Goal: Task Accomplishment & Management: Use online tool/utility

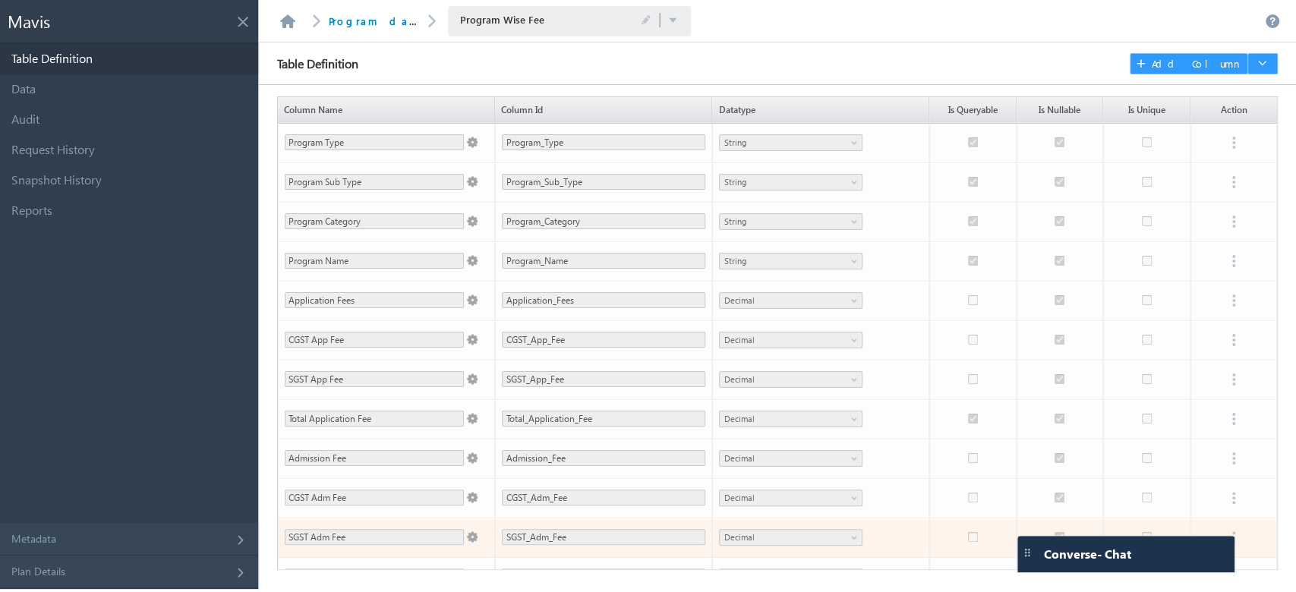
scroll to position [224, 0]
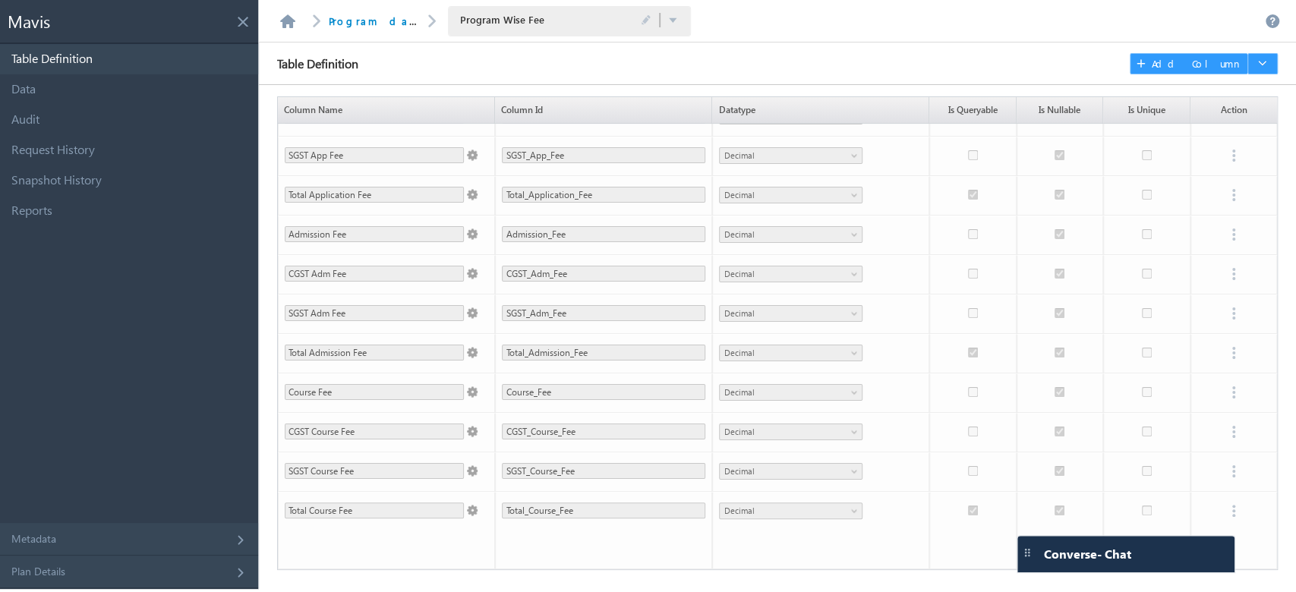
click at [121, 57] on link "Table Definition" at bounding box center [129, 59] width 258 height 30
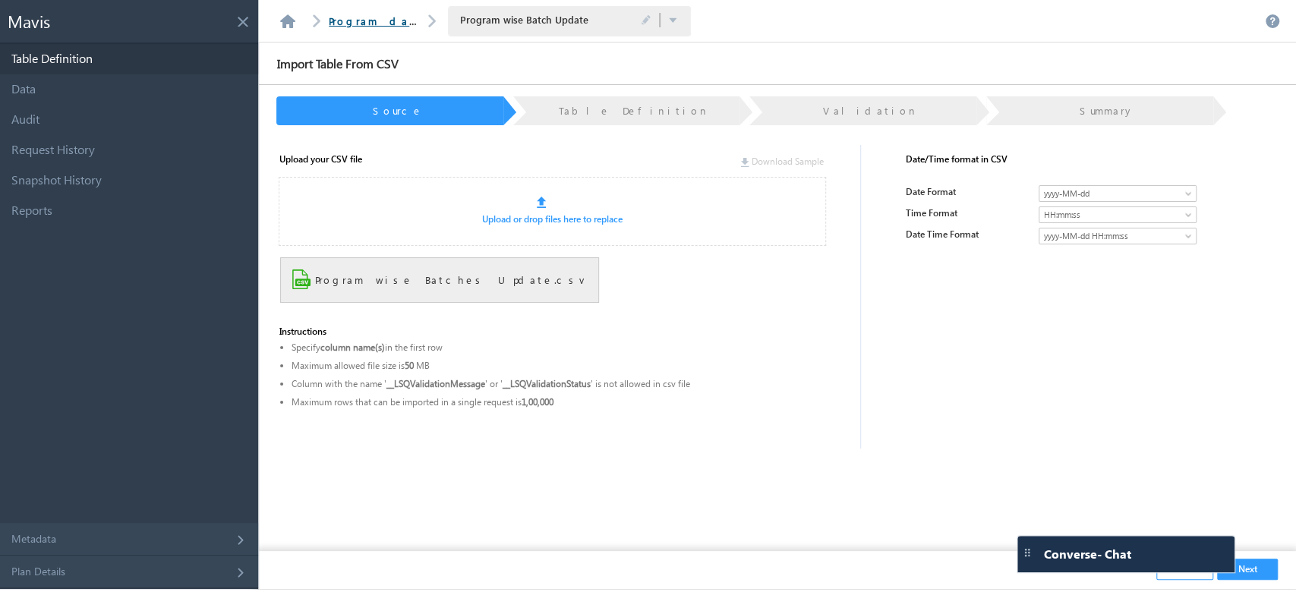
click at [391, 17] on link "Program database" at bounding box center [397, 20] width 137 height 13
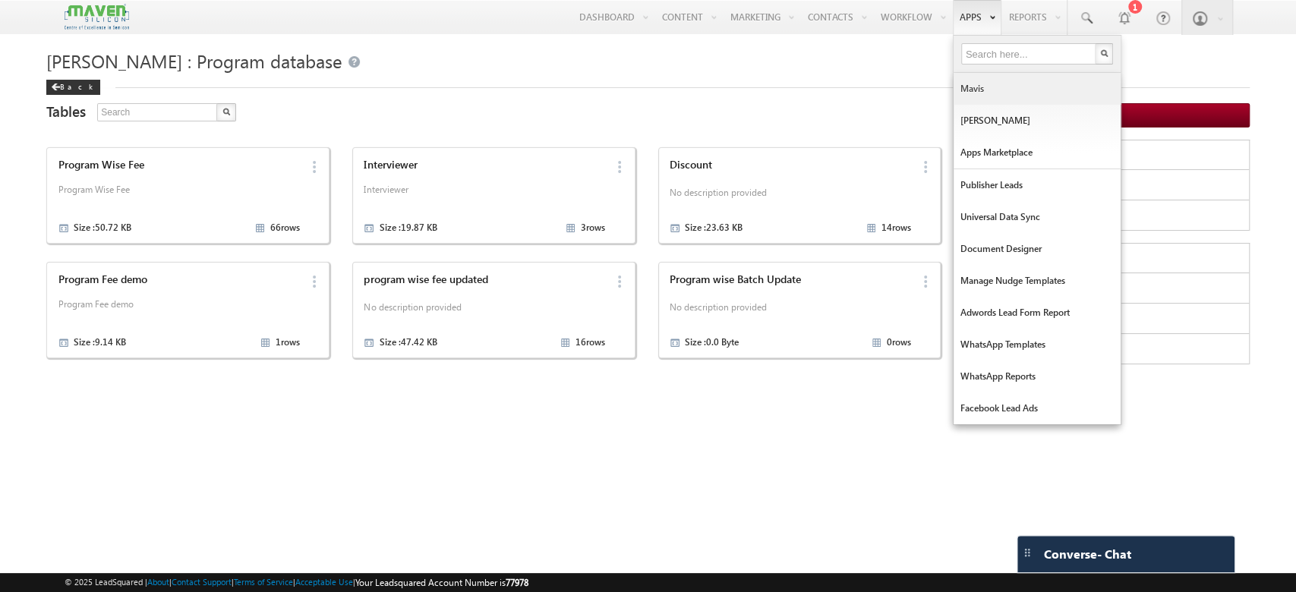
click at [980, 99] on link "Mavis" at bounding box center [1037, 89] width 167 height 32
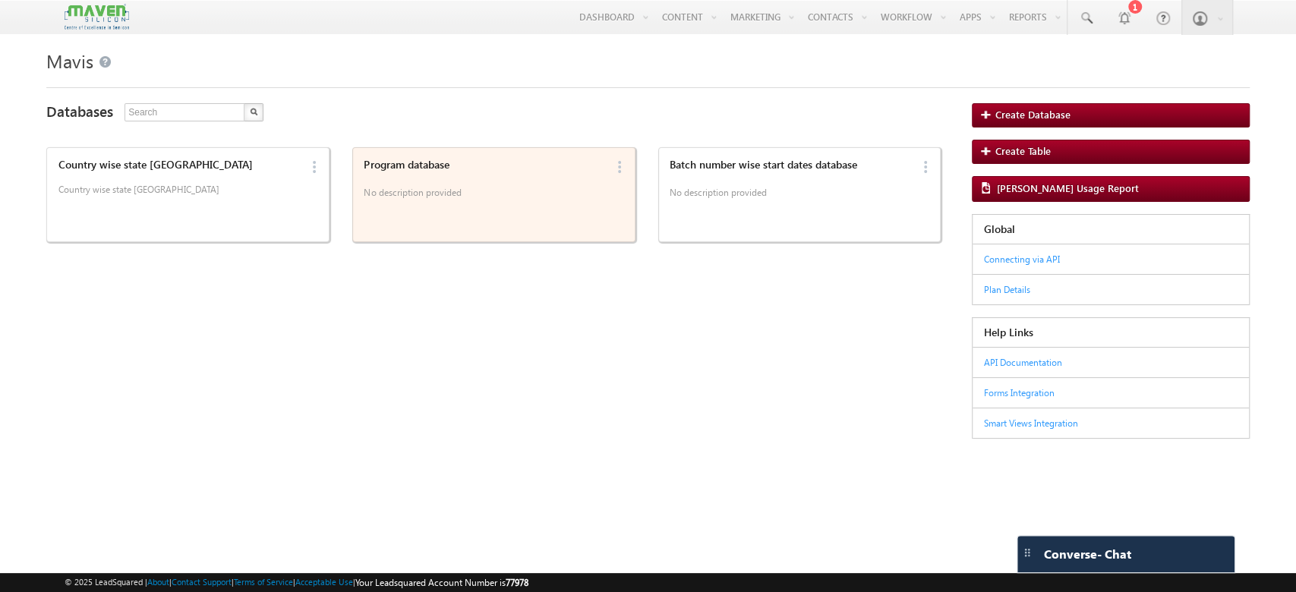
click at [385, 221] on div "Program database No description provided" at bounding box center [482, 194] width 246 height 81
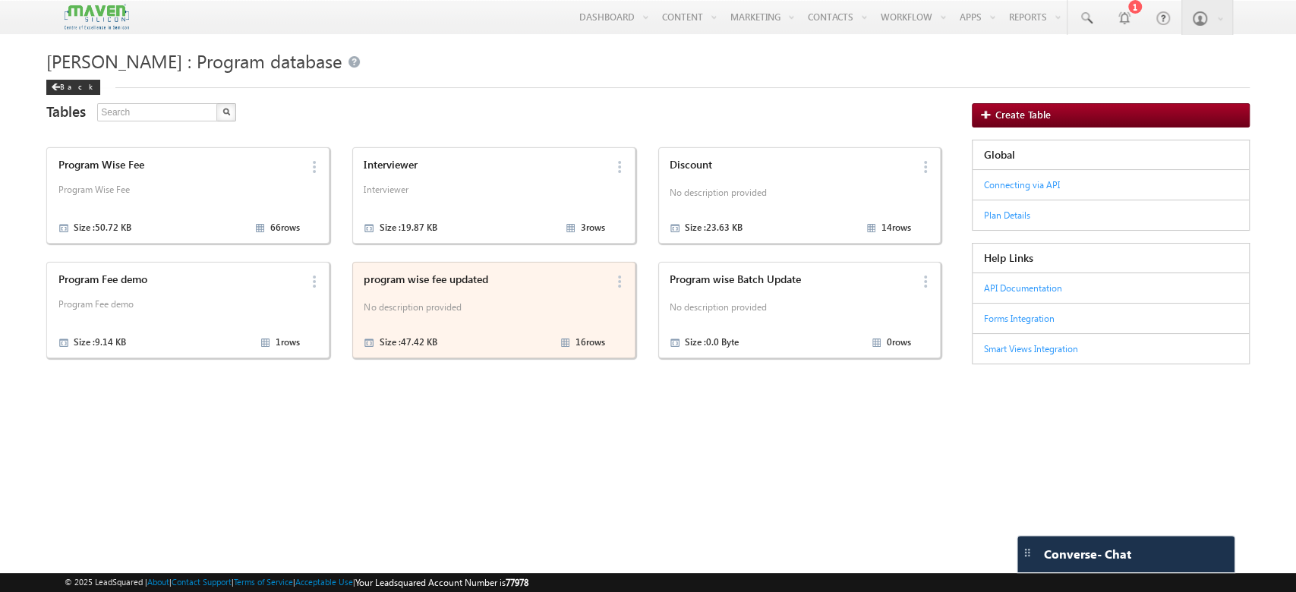
click at [556, 319] on p "No description provided" at bounding box center [484, 309] width 241 height 23
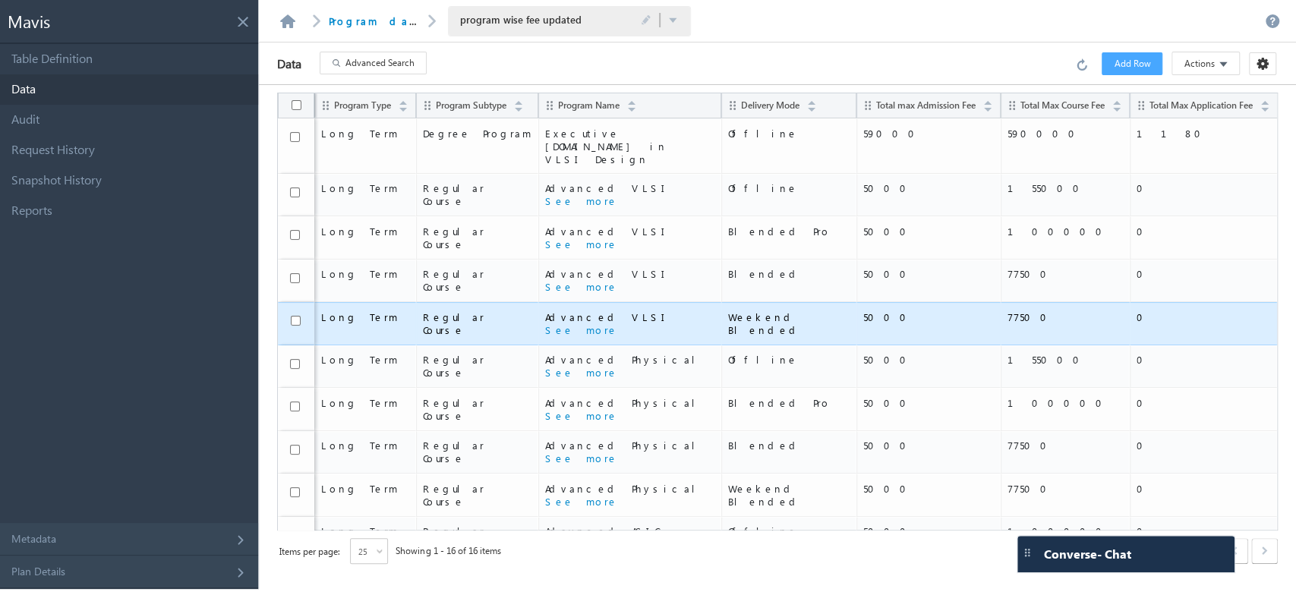
scroll to position [238, 0]
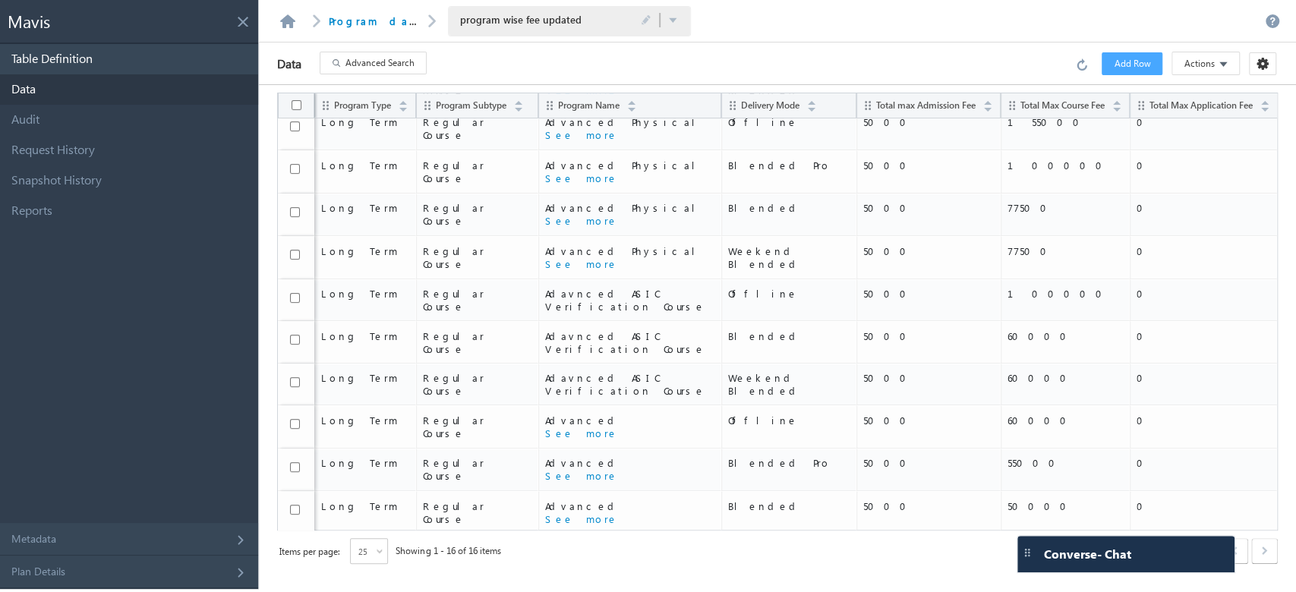
click at [73, 55] on link "Table Definition" at bounding box center [129, 59] width 258 height 30
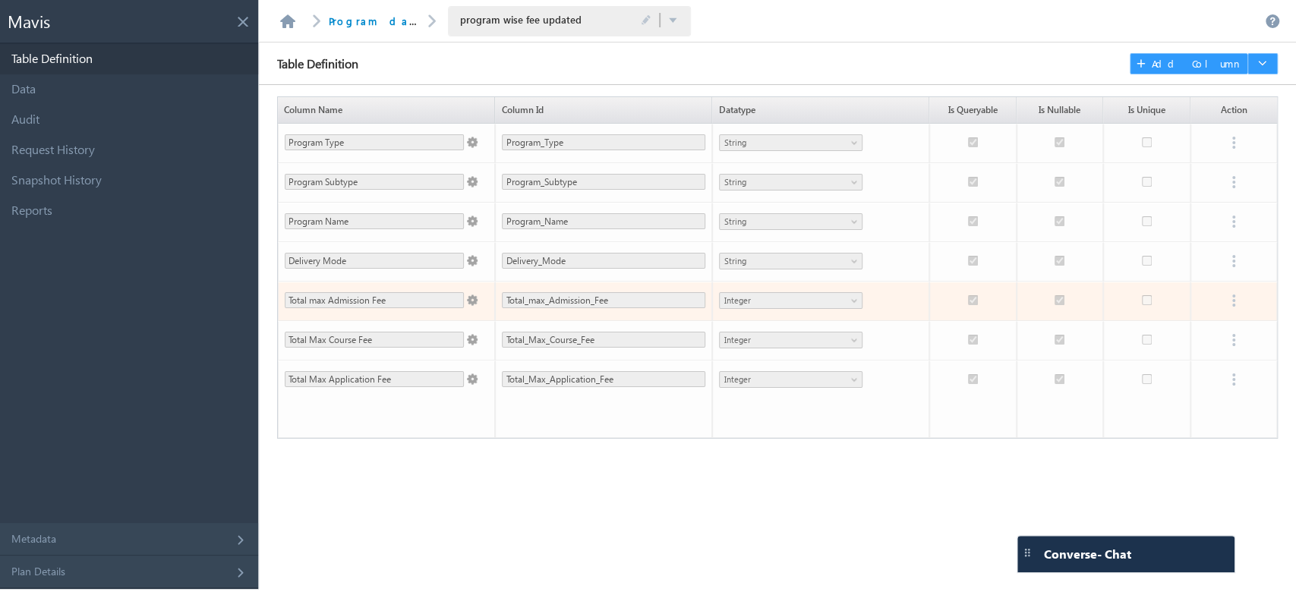
click at [854, 298] on td "Integer" at bounding box center [820, 301] width 217 height 39
click at [857, 304] on td "Integer" at bounding box center [820, 301] width 217 height 39
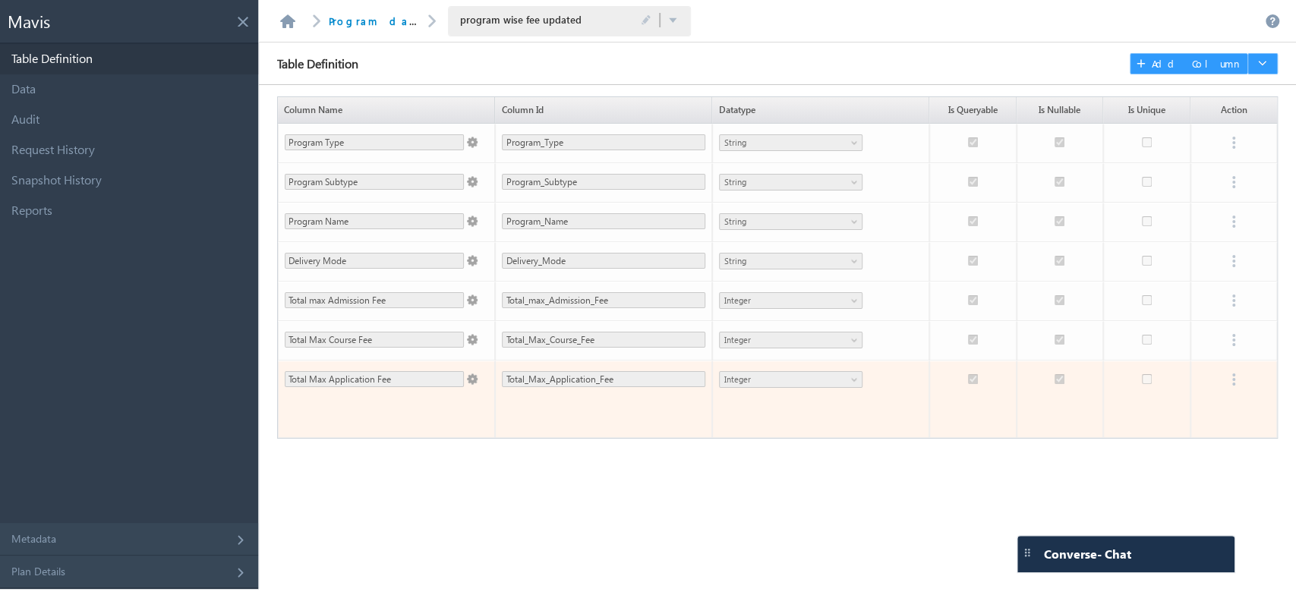
click at [475, 378] on span at bounding box center [471, 376] width 14 height 17
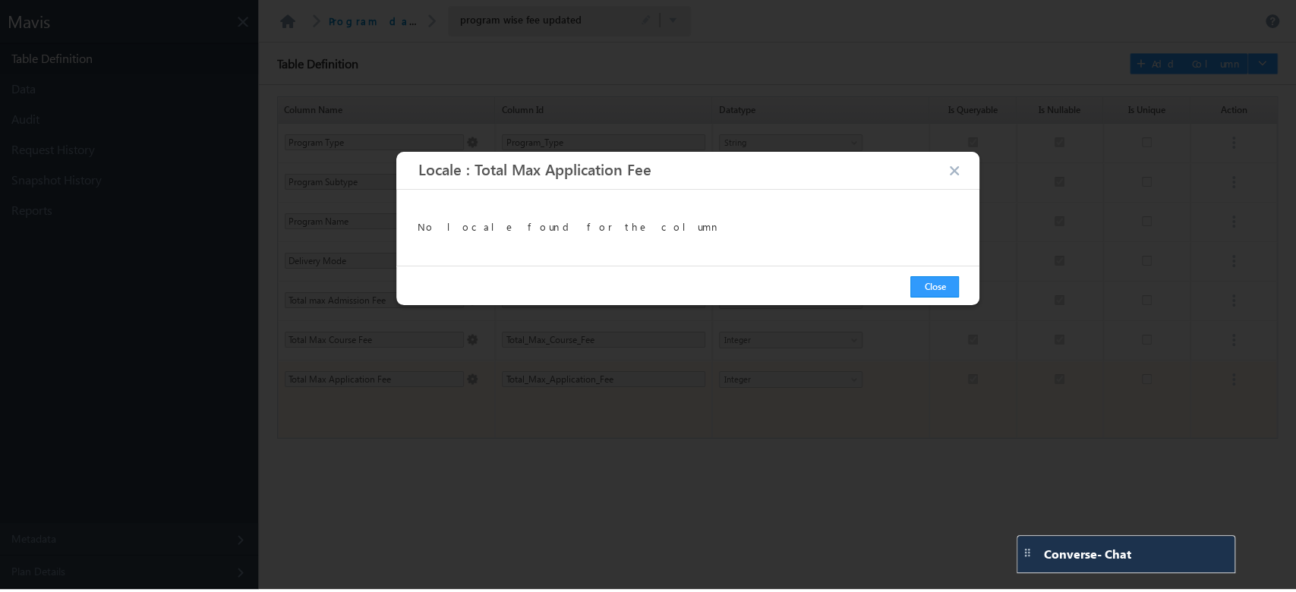
click at [958, 171] on button "button" at bounding box center [955, 172] width 15 height 14
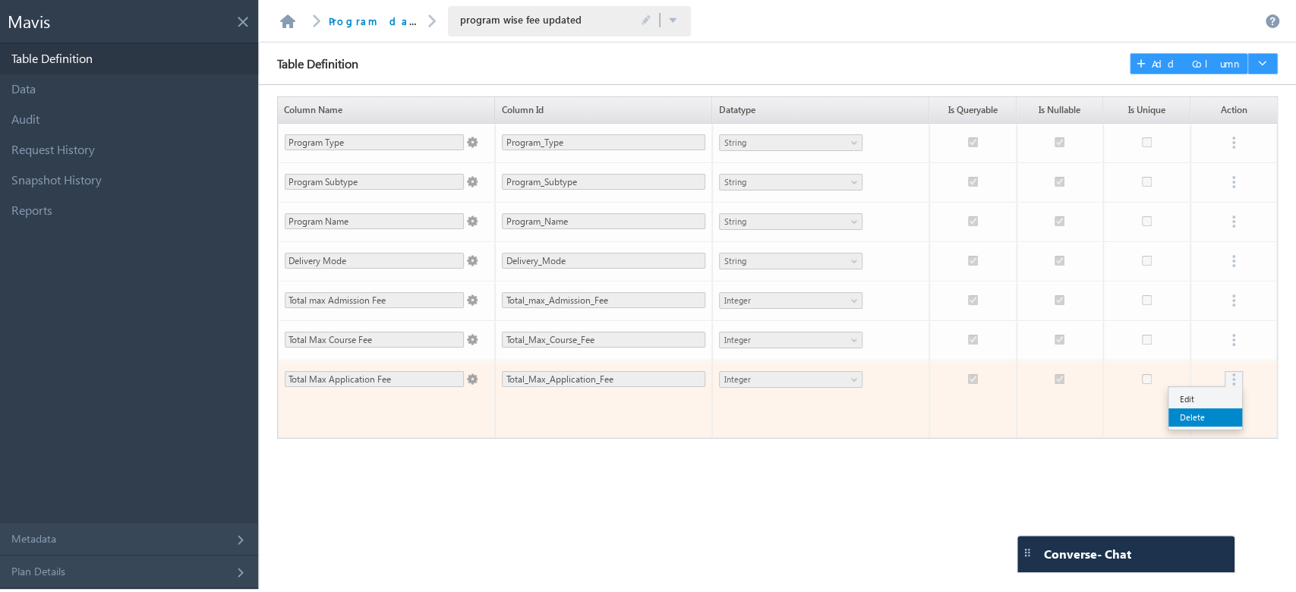
click at [1216, 409] on link "Delete" at bounding box center [1206, 418] width 74 height 18
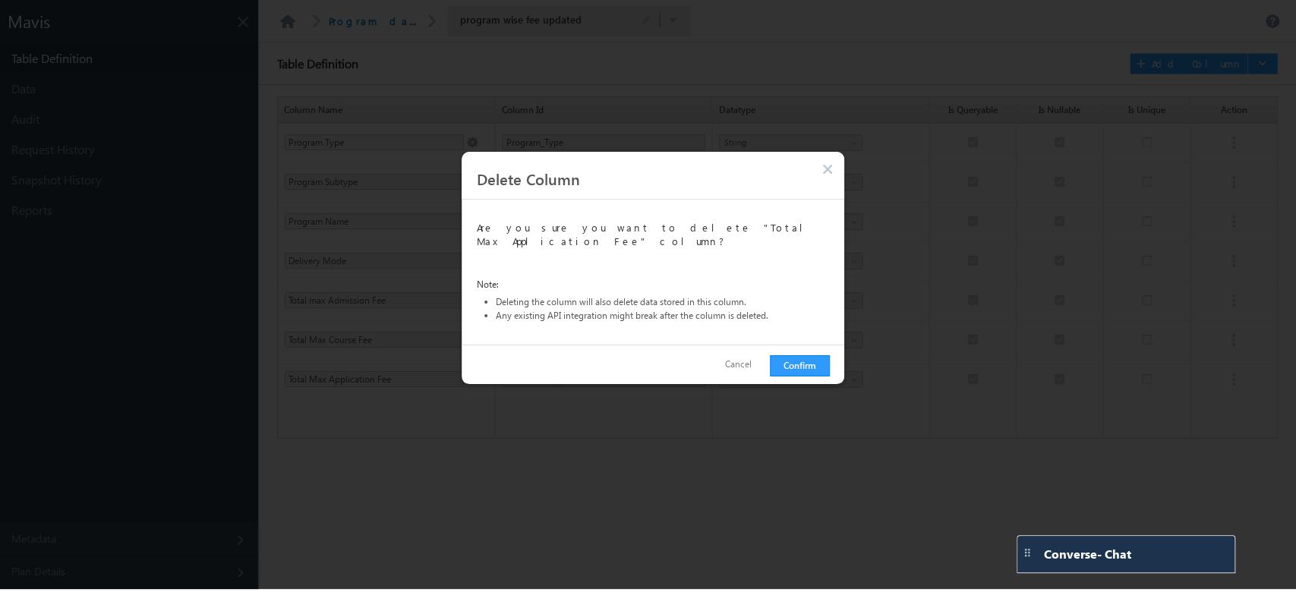
click at [737, 354] on button "Cancel" at bounding box center [738, 365] width 49 height 22
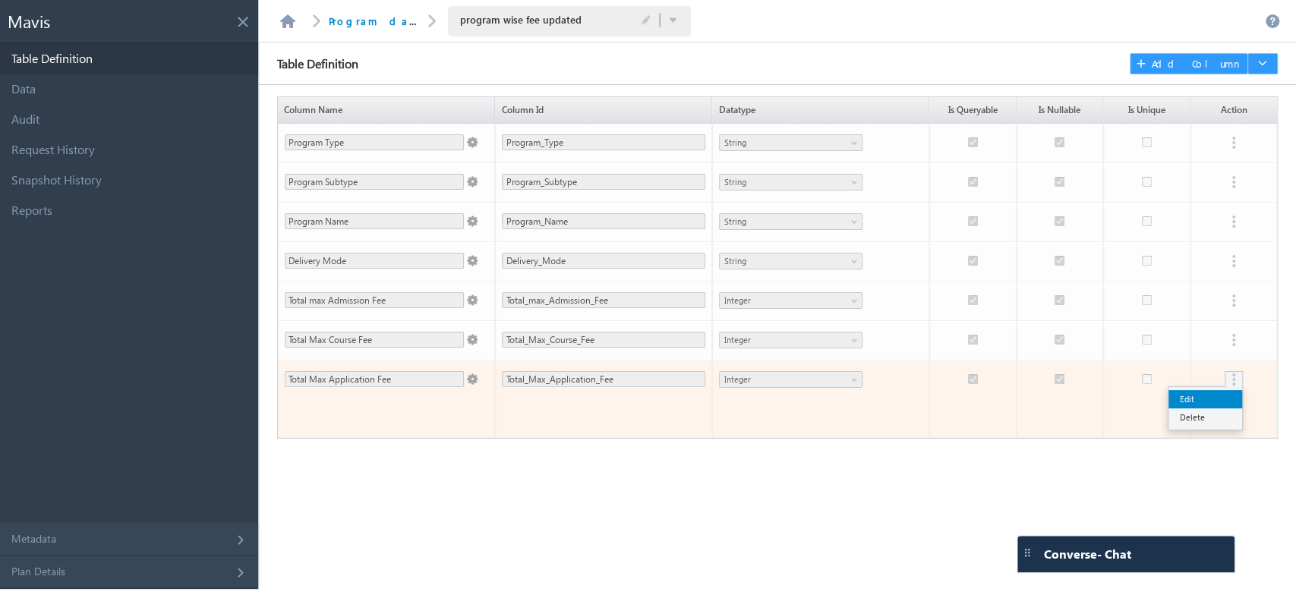
click at [1206, 398] on link "Edit" at bounding box center [1206, 399] width 74 height 18
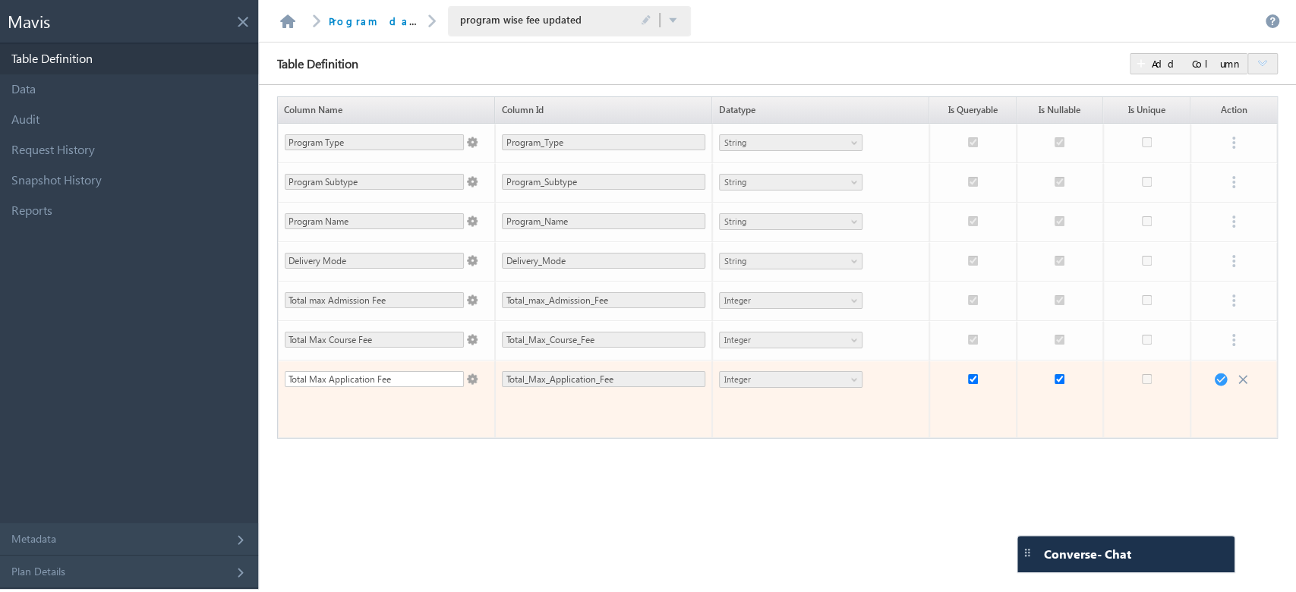
click at [851, 379] on td "Integer" at bounding box center [820, 399] width 217 height 77
click at [850, 381] on td "Integer" at bounding box center [820, 399] width 217 height 77
click at [850, 385] on td "Integer" at bounding box center [820, 399] width 217 height 77
click at [852, 386] on td "Integer" at bounding box center [820, 399] width 217 height 77
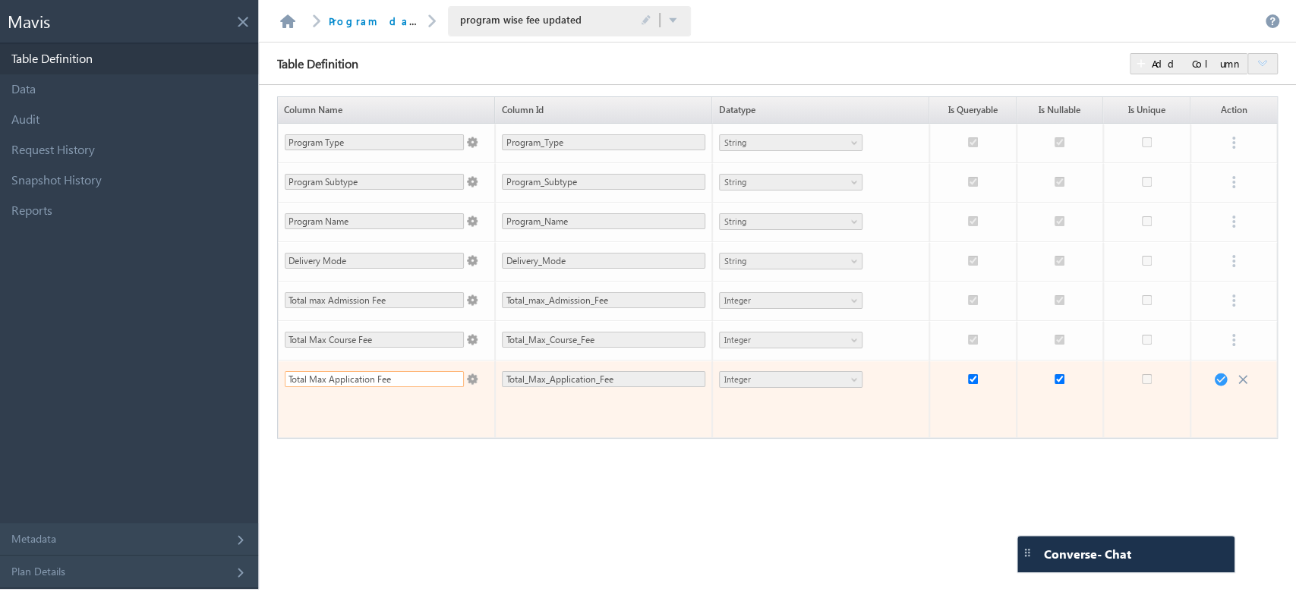
drag, startPoint x: 419, startPoint y: 383, endPoint x: 279, endPoint y: 371, distance: 140.2
click at [279, 371] on td "Total Max Application Fee" at bounding box center [386, 399] width 217 height 77
click at [740, 378] on td "Integer" at bounding box center [820, 399] width 217 height 77
click at [738, 382] on td "Integer" at bounding box center [820, 399] width 217 height 77
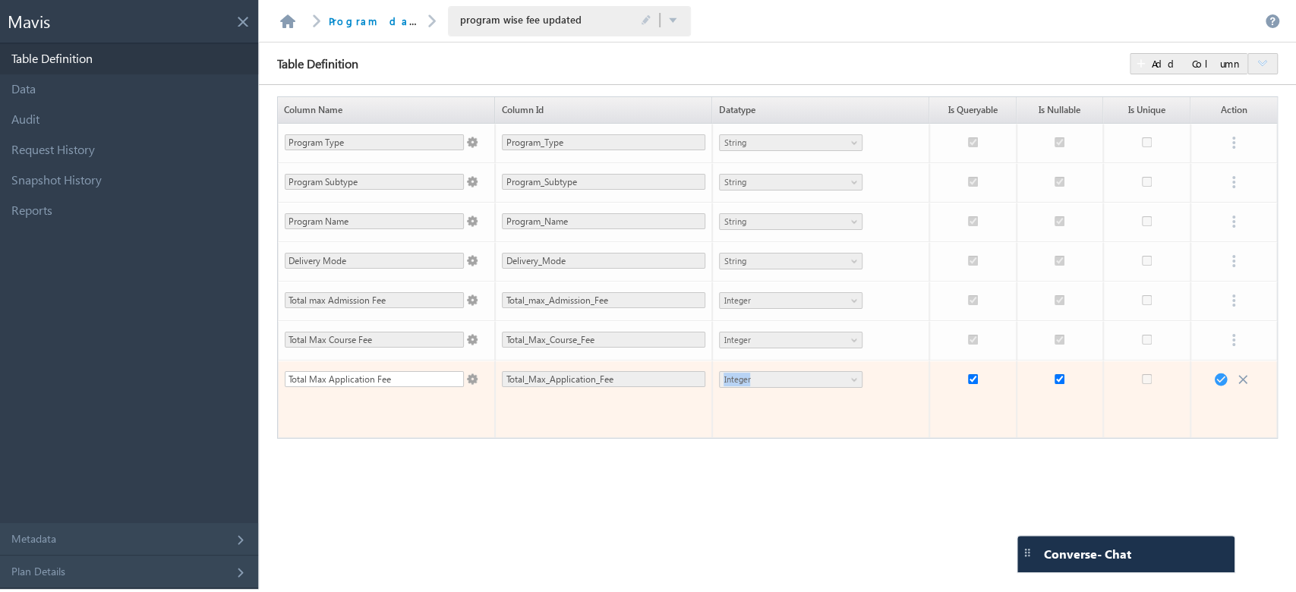
click at [738, 382] on td "Integer" at bounding box center [820, 399] width 217 height 77
click at [861, 379] on td "Integer" at bounding box center [820, 399] width 217 height 77
click at [859, 379] on td "Integer" at bounding box center [820, 399] width 217 height 77
click at [1220, 380] on span at bounding box center [1222, 380] width 19 height 18
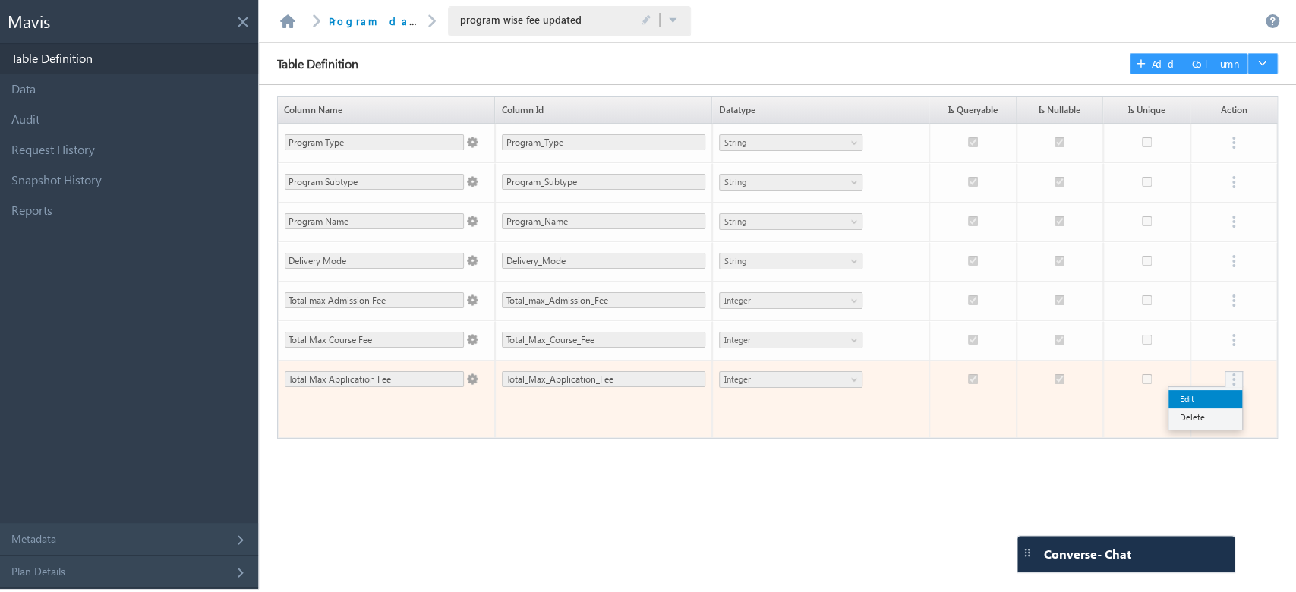
click at [1226, 398] on link "Edit" at bounding box center [1206, 399] width 74 height 18
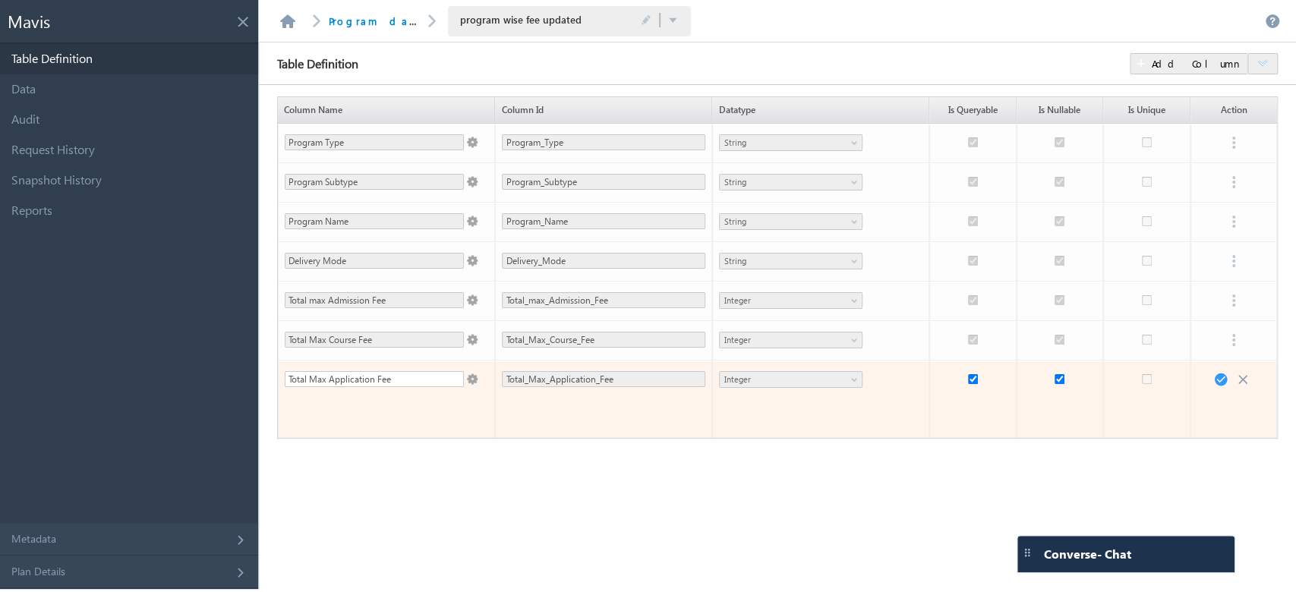
drag, startPoint x: 853, startPoint y: 368, endPoint x: 849, endPoint y: 375, distance: 7.8
click at [853, 369] on td "Integer" at bounding box center [820, 399] width 217 height 77
click at [386, 380] on input "Total Max Application Fee" at bounding box center [374, 379] width 179 height 16
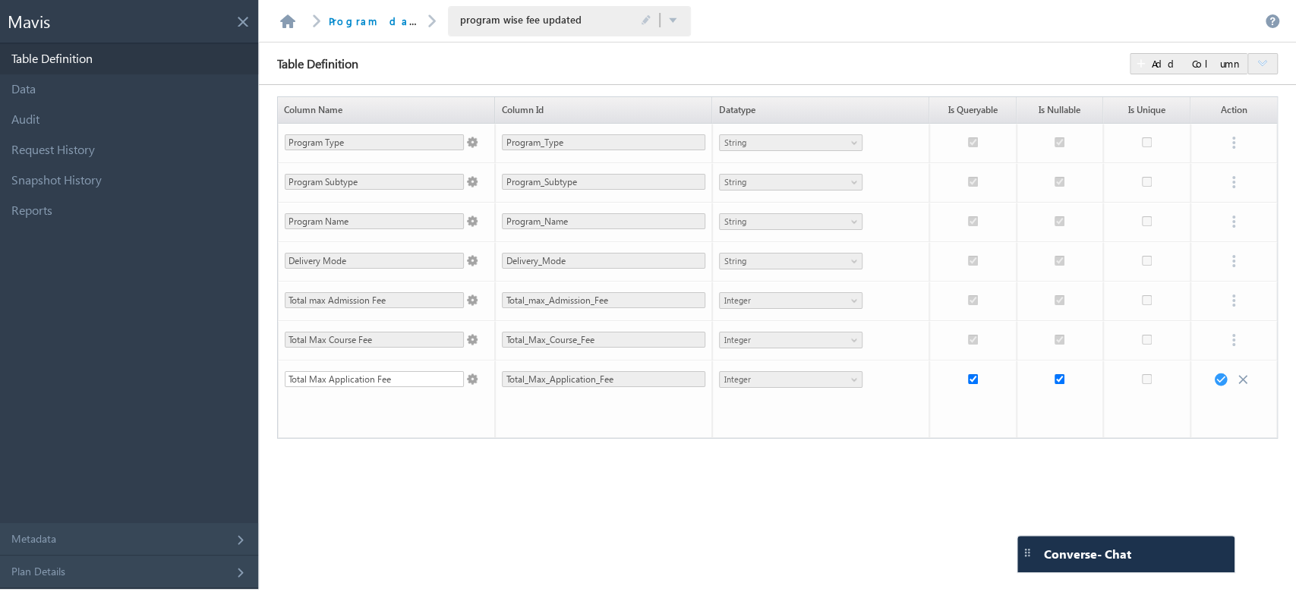
click at [793, 478] on div "Table Definition Column Updated Successfully. Add Column Column Name Column Id …" at bounding box center [777, 316] width 1037 height 547
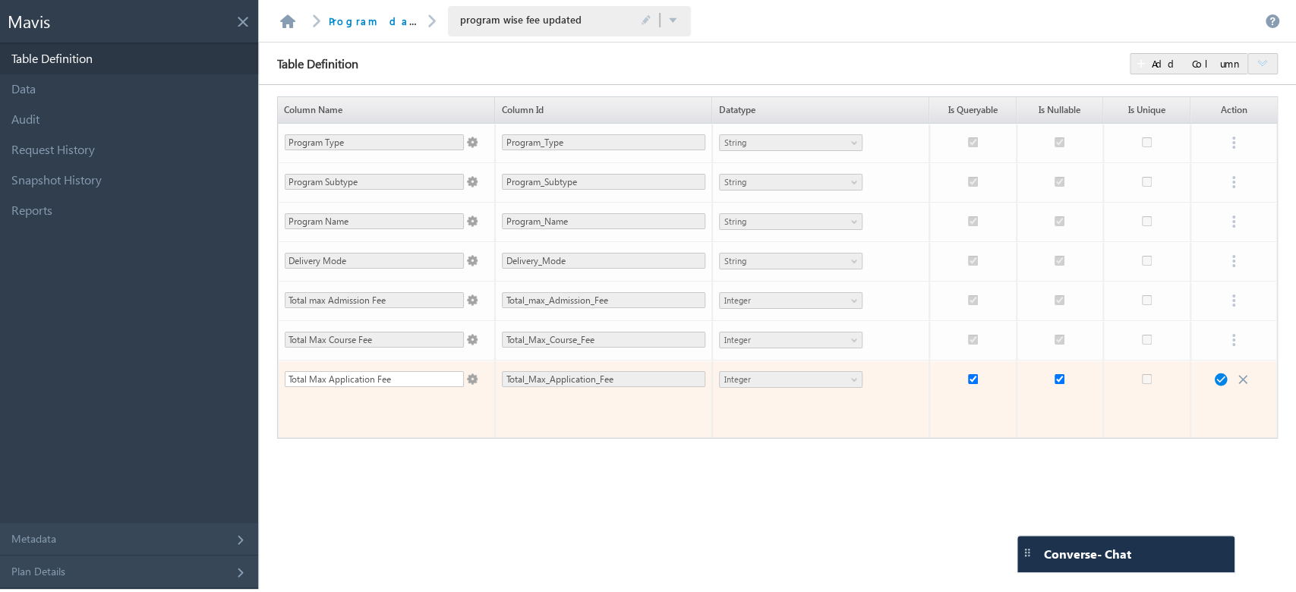
click at [1223, 378] on span at bounding box center [1222, 380] width 19 height 18
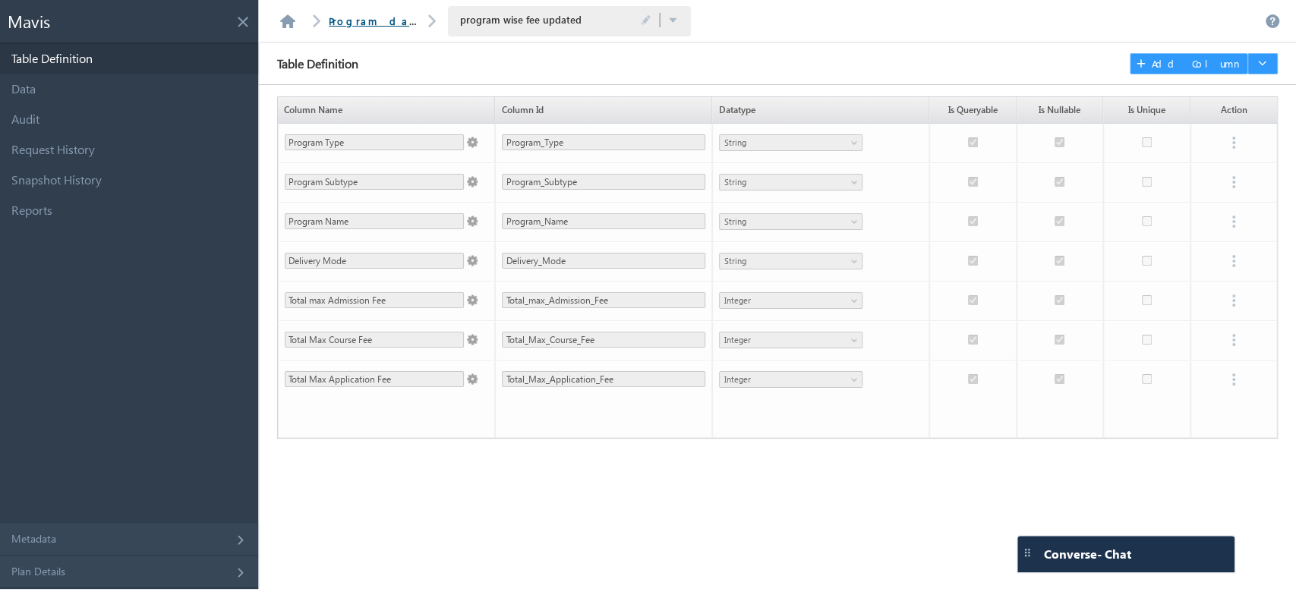
click at [337, 14] on link "Program database" at bounding box center [397, 20] width 137 height 13
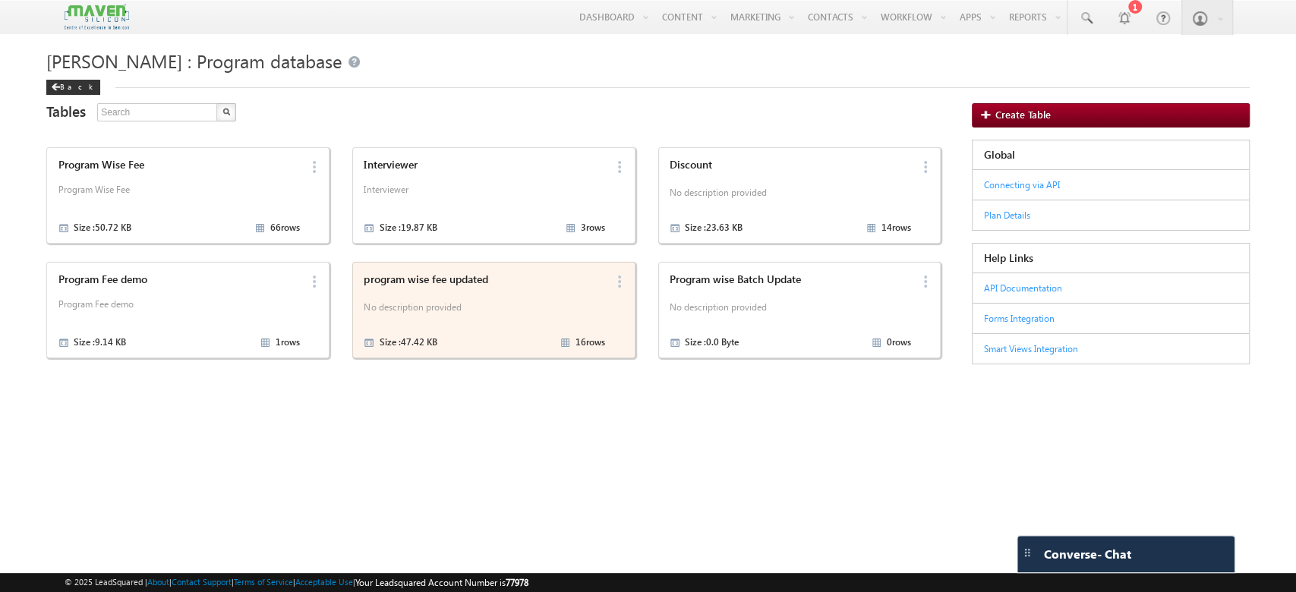
click at [424, 314] on p "No description provided" at bounding box center [484, 309] width 241 height 23
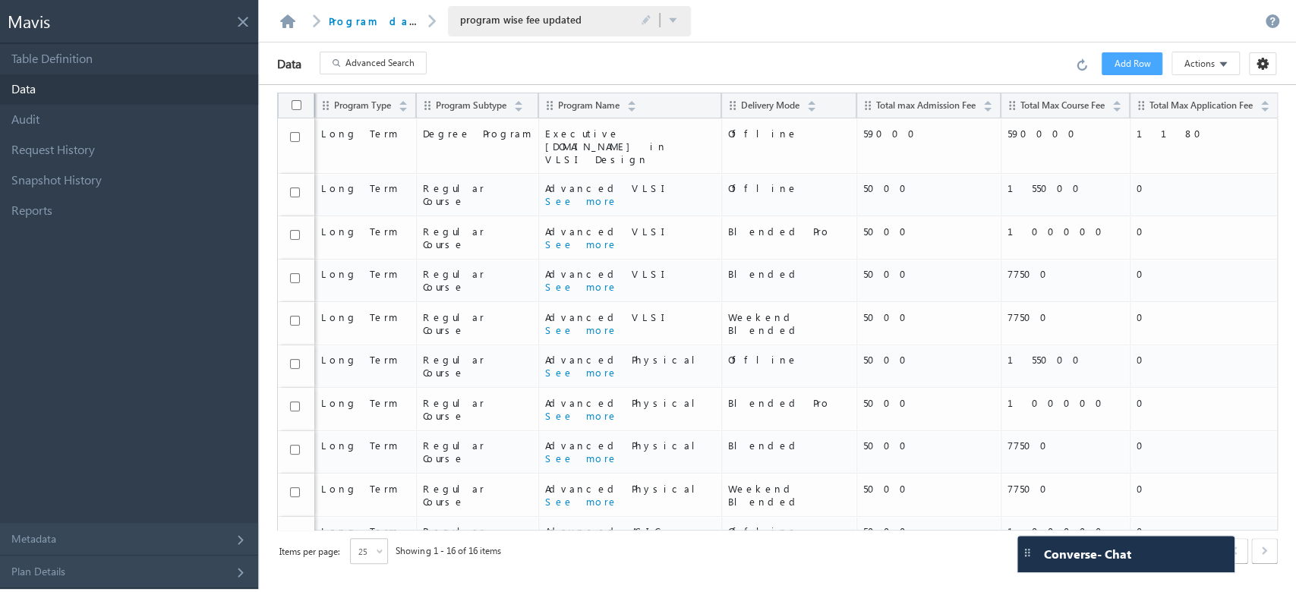
click at [1267, 69] on div at bounding box center [1263, 64] width 12 height 12
click at [180, 122] on link "Audit" at bounding box center [129, 120] width 258 height 30
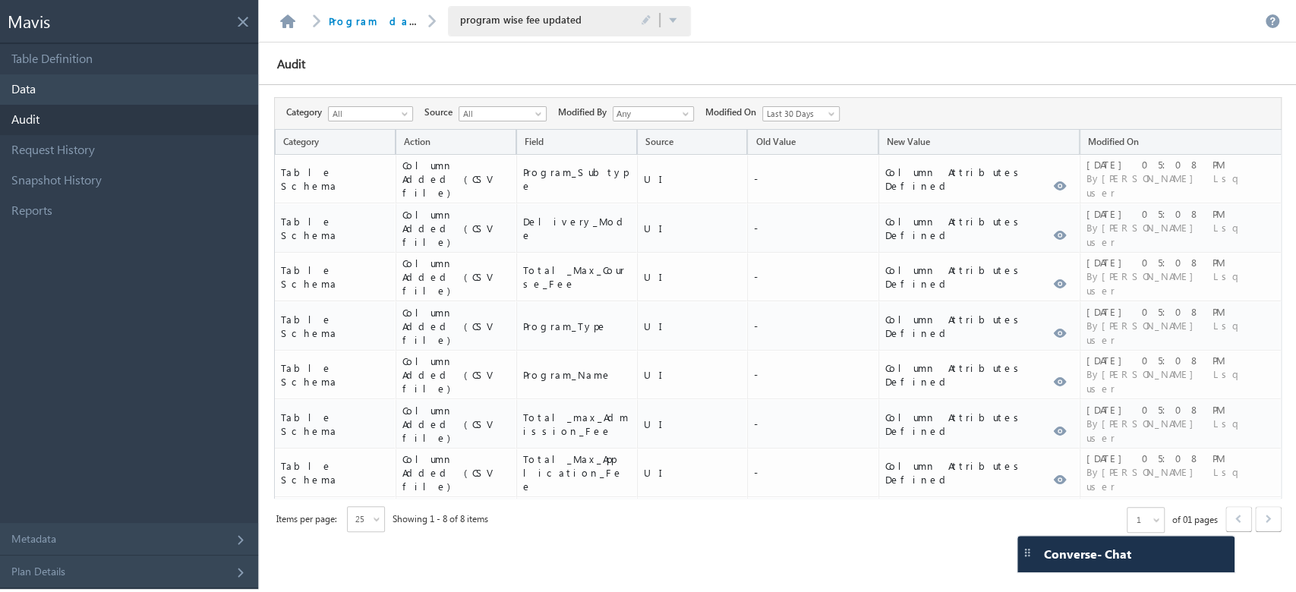
click at [96, 76] on link "Data" at bounding box center [129, 89] width 258 height 30
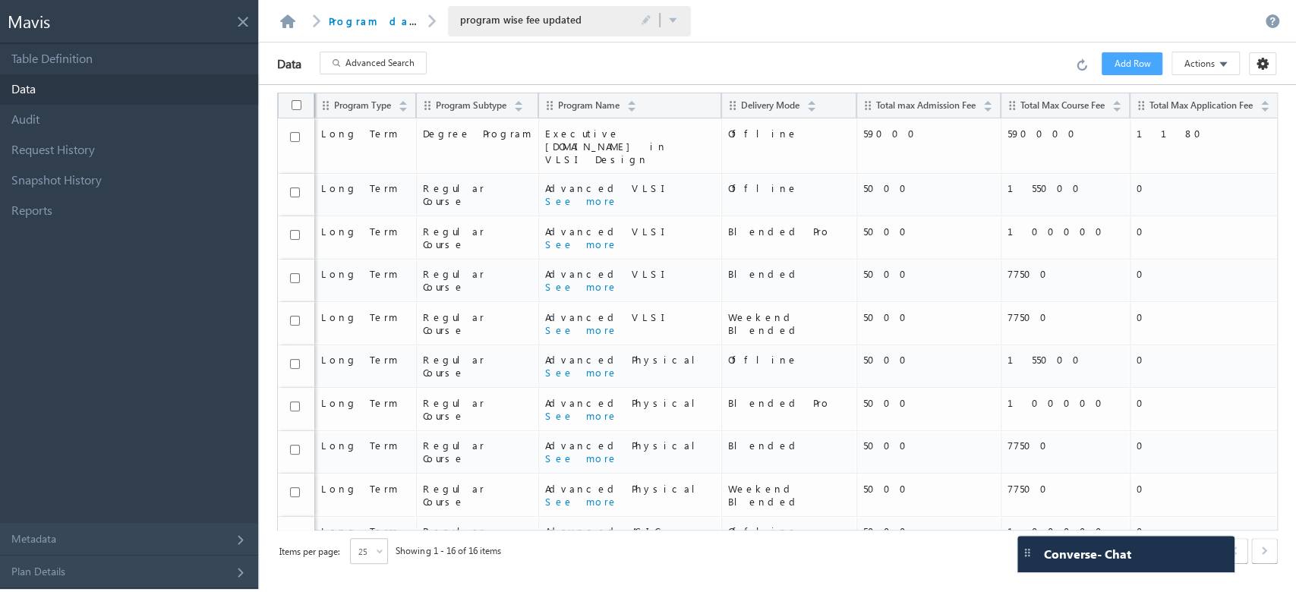
click at [1221, 66] on span at bounding box center [1223, 63] width 8 height 14
click at [927, 25] on header "Program database program wise fee updated program wise fee updated Saved Succes…" at bounding box center [777, 21] width 1037 height 43
click at [377, 18] on link "Program database" at bounding box center [397, 20] width 137 height 13
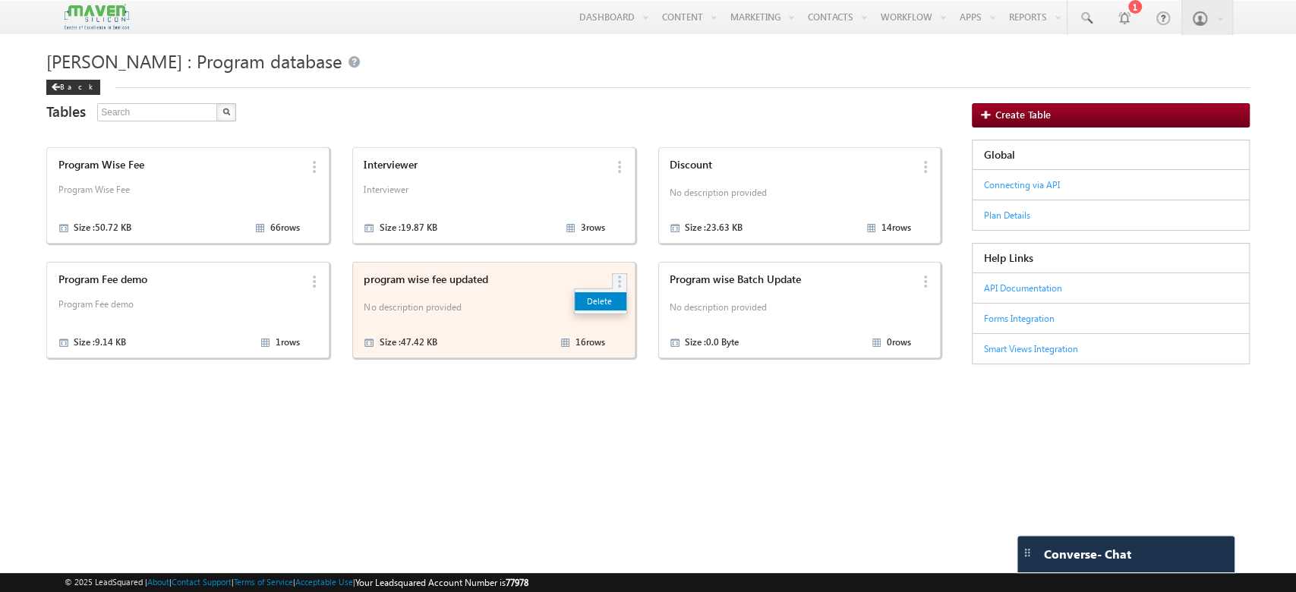
click at [614, 294] on link "Delete" at bounding box center [601, 301] width 52 height 18
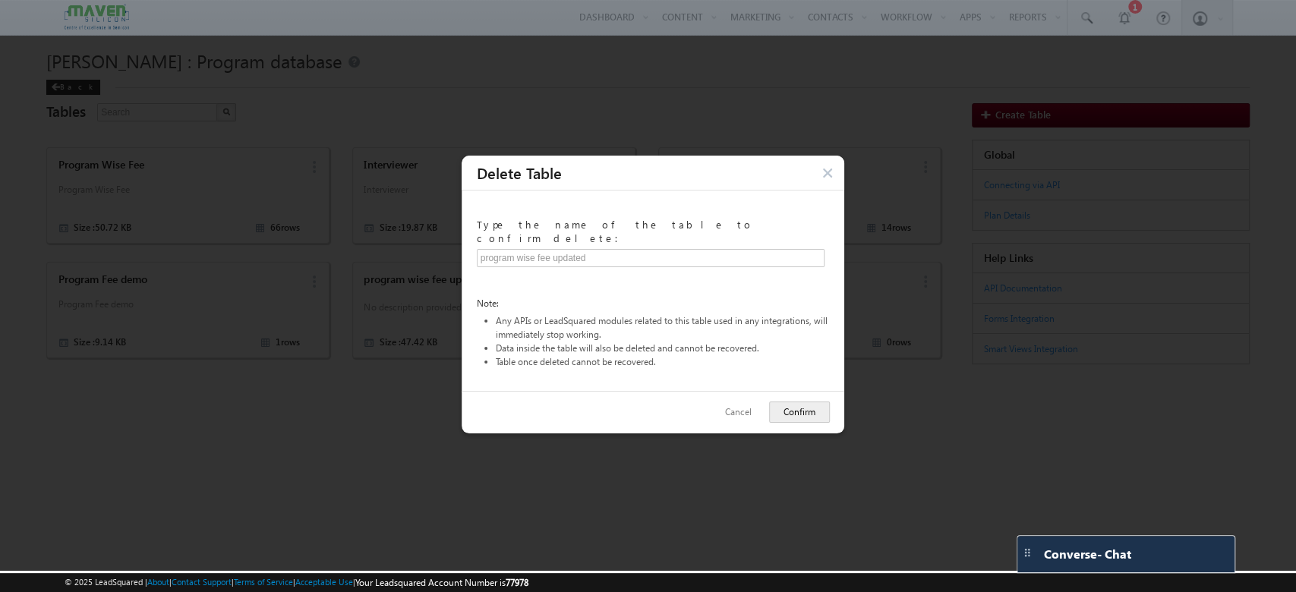
click at [787, 401] on div "Cancel Confirm" at bounding box center [653, 412] width 383 height 43
click at [608, 249] on input "text" at bounding box center [651, 258] width 349 height 18
type input "program wise fee updated"
click at [816, 404] on button "Confirm" at bounding box center [799, 412] width 61 height 21
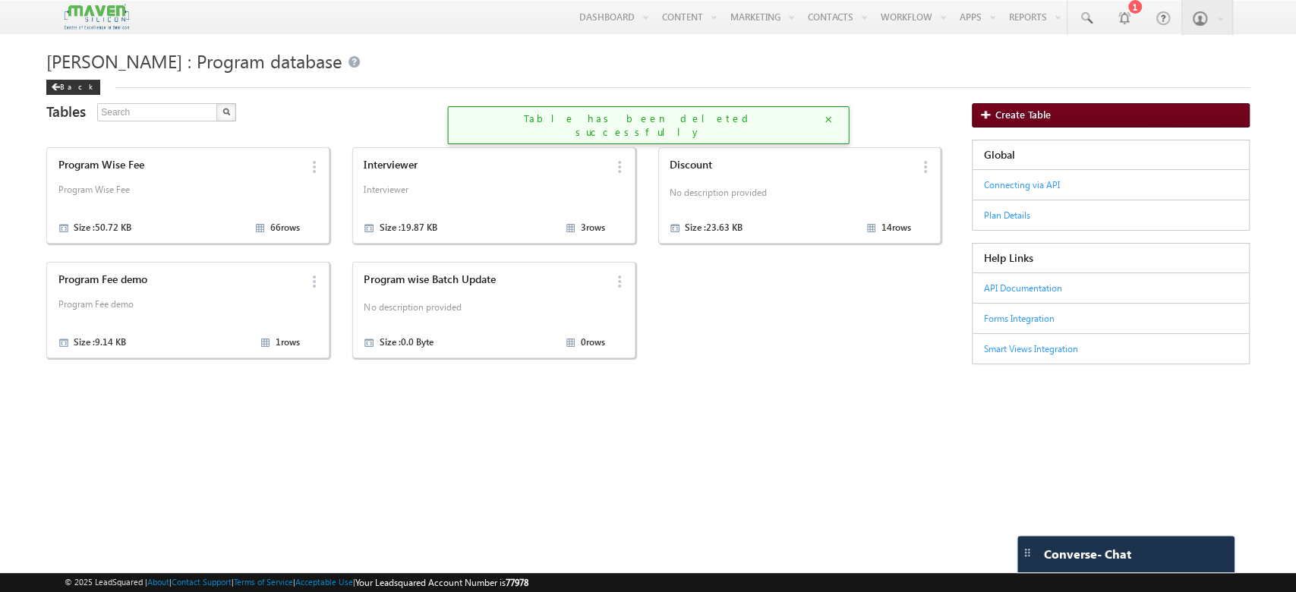
click at [986, 111] on img at bounding box center [987, 114] width 15 height 11
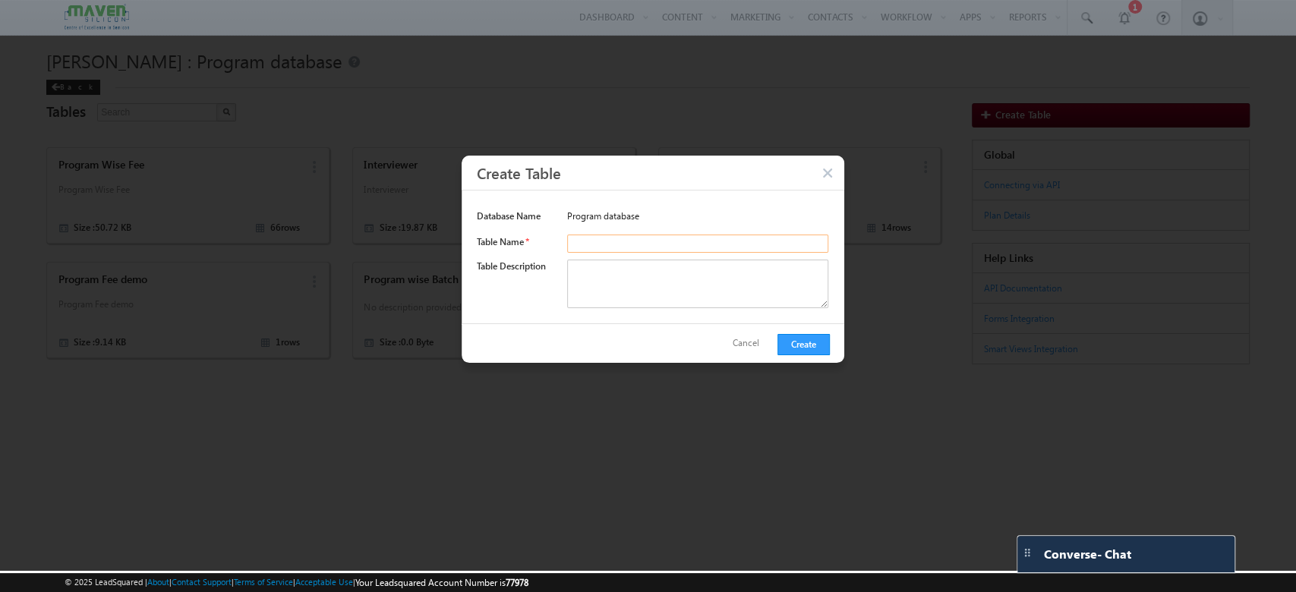
click at [635, 238] on input "text" at bounding box center [698, 244] width 262 height 18
type input "program wise fee updated"
click at [643, 265] on textarea at bounding box center [698, 284] width 262 height 49
click at [824, 354] on button "Create" at bounding box center [804, 344] width 52 height 21
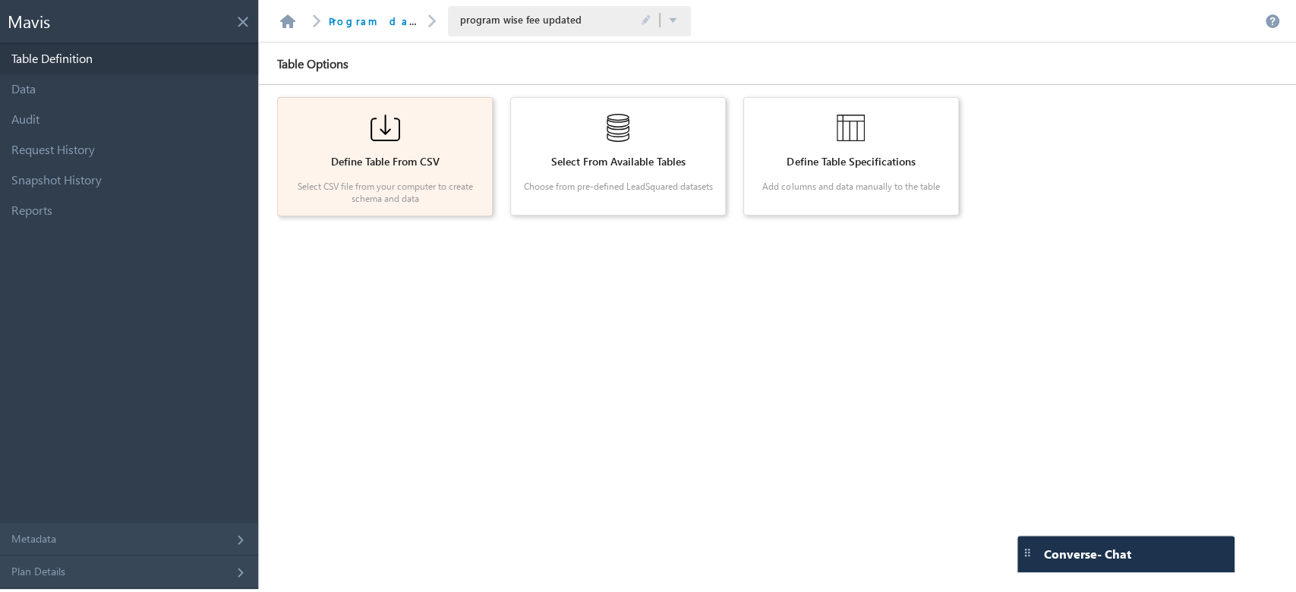
click at [408, 135] on div at bounding box center [385, 128] width 192 height 38
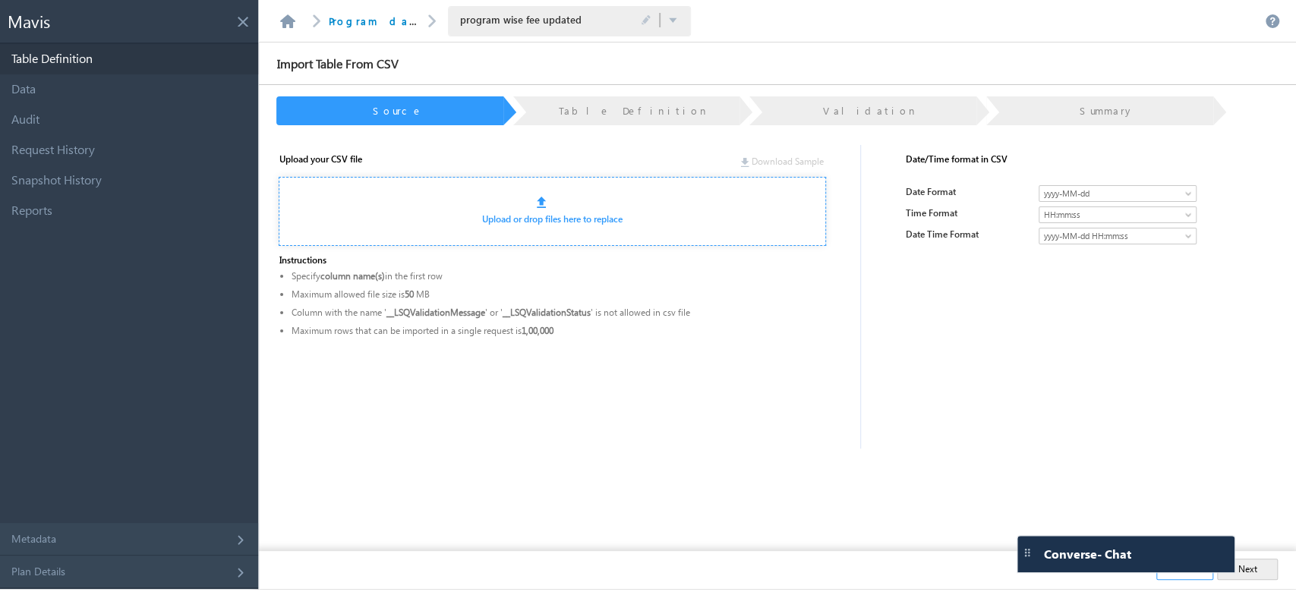
click at [506, 209] on div "Upload or drop files here to replace" at bounding box center [552, 211] width 547 height 69
click at [540, 204] on div at bounding box center [672, 204] width 270 height 15
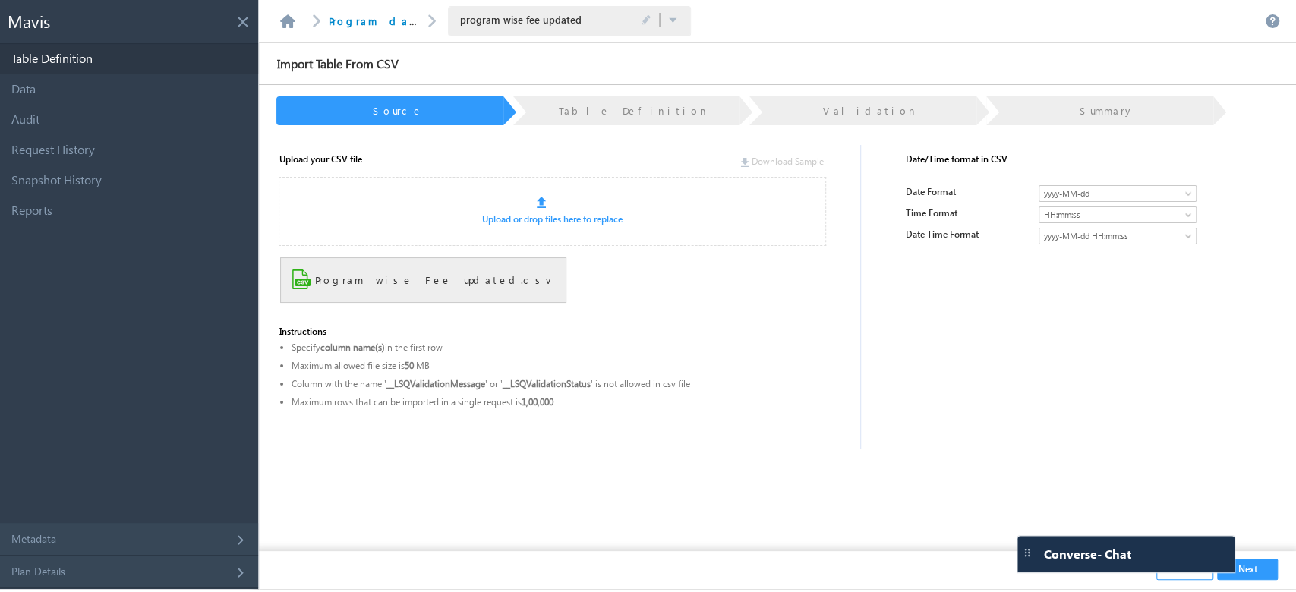
click at [1260, 574] on button "Next" at bounding box center [1247, 569] width 61 height 21
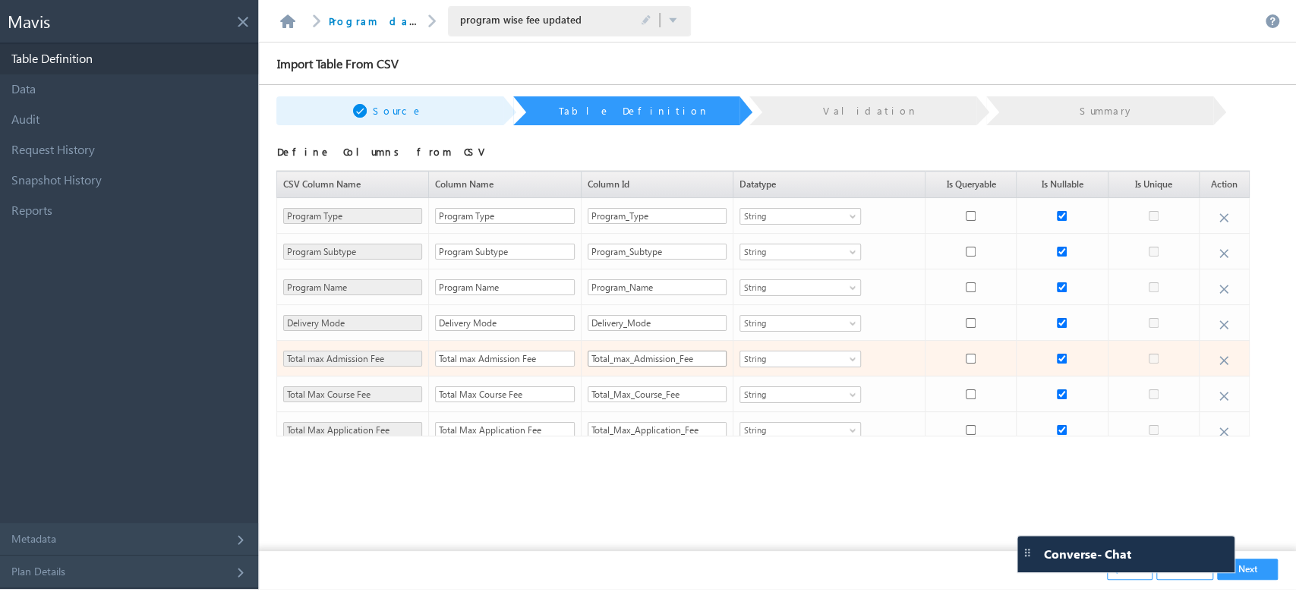
scroll to position [11, 0]
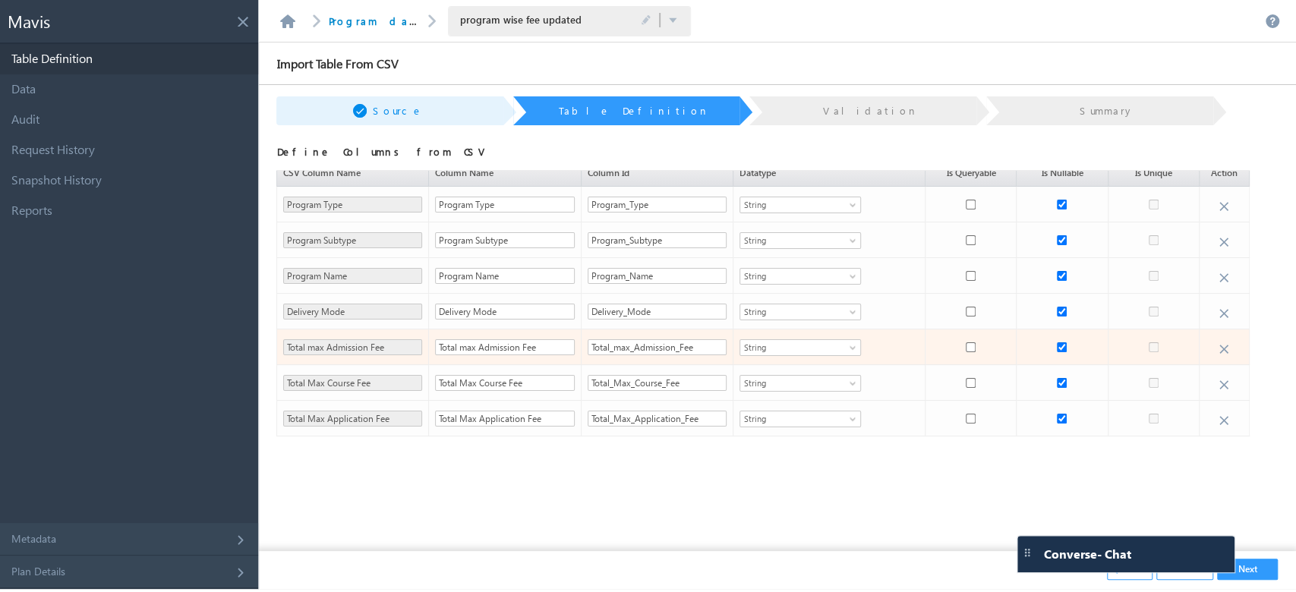
click at [836, 348] on div "String" at bounding box center [800, 347] width 121 height 17
click at [780, 355] on li "Decimal" at bounding box center [793, 357] width 120 height 17
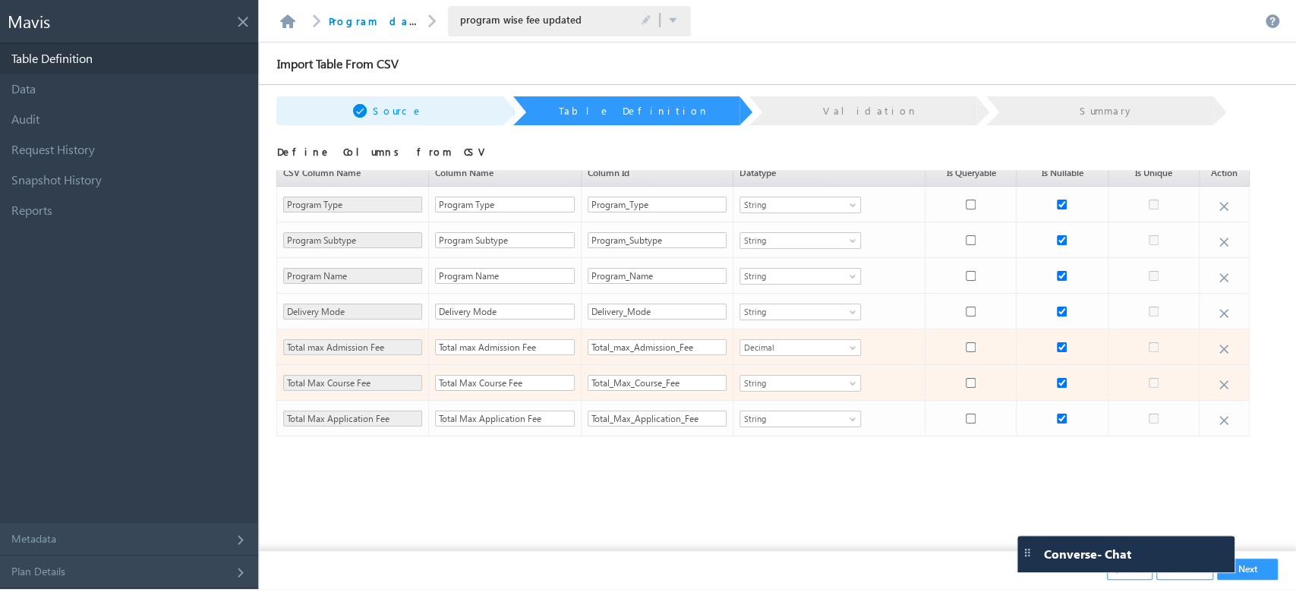
click at [848, 386] on span at bounding box center [854, 386] width 12 height 12
click at [765, 393] on li "Decimal" at bounding box center [793, 392] width 120 height 17
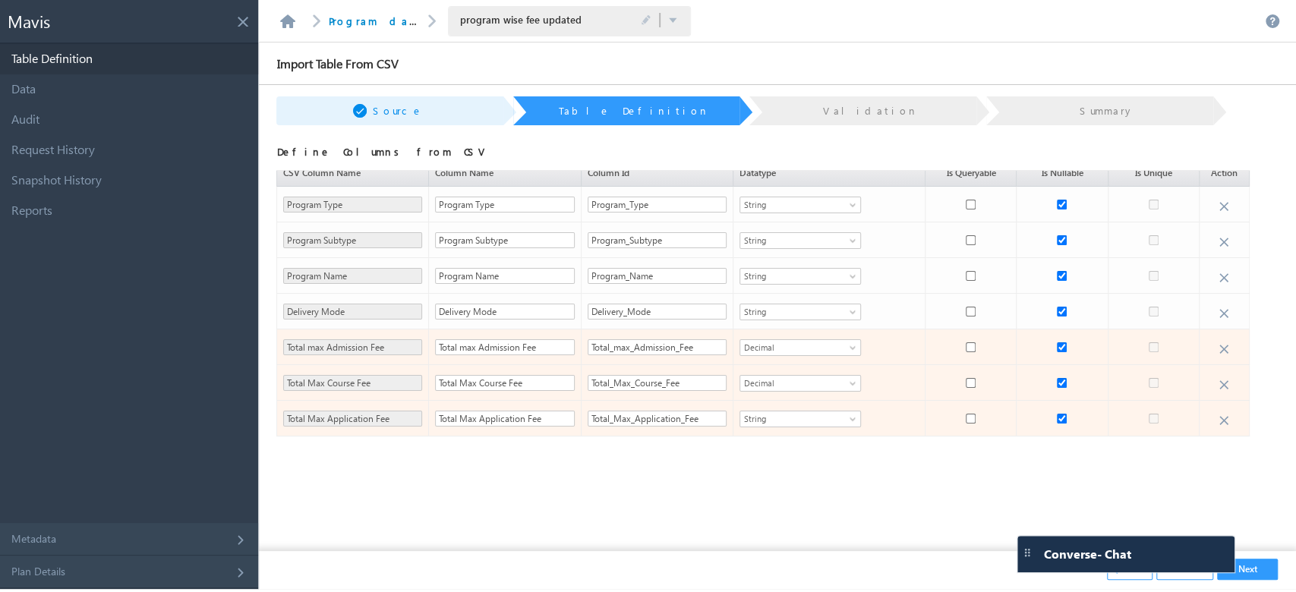
click at [848, 418] on span at bounding box center [854, 422] width 12 height 12
click at [774, 428] on li "Decimal" at bounding box center [793, 428] width 120 height 17
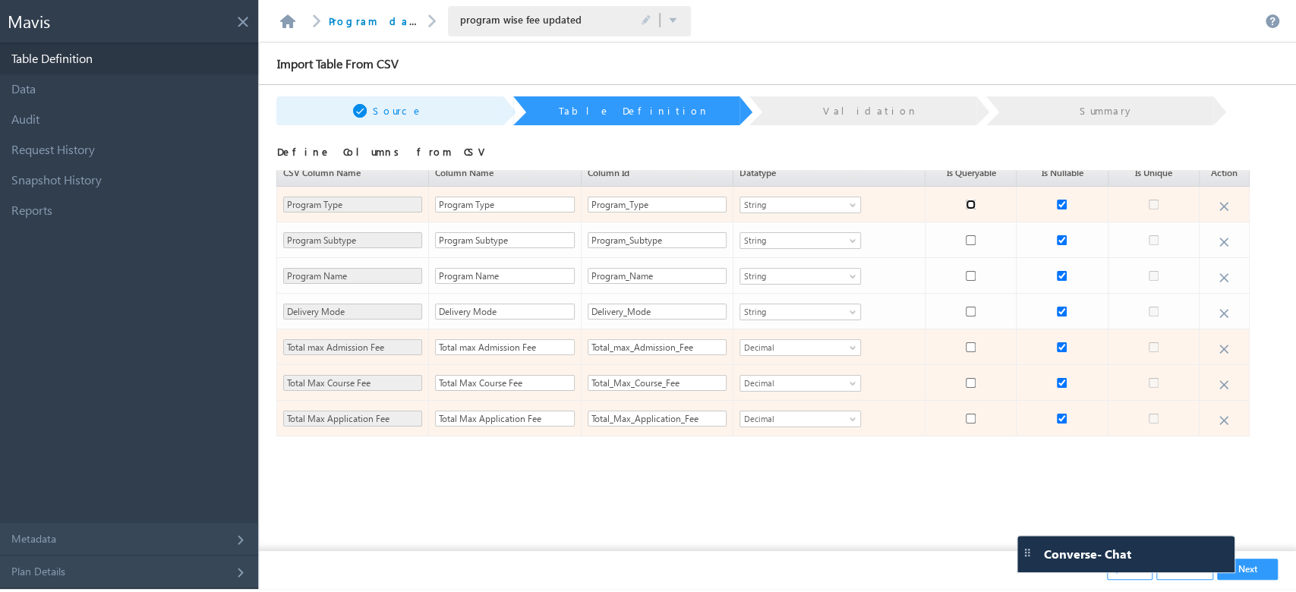
click at [966, 200] on input "checkbox" at bounding box center [971, 205] width 10 height 10
checkbox input "true"
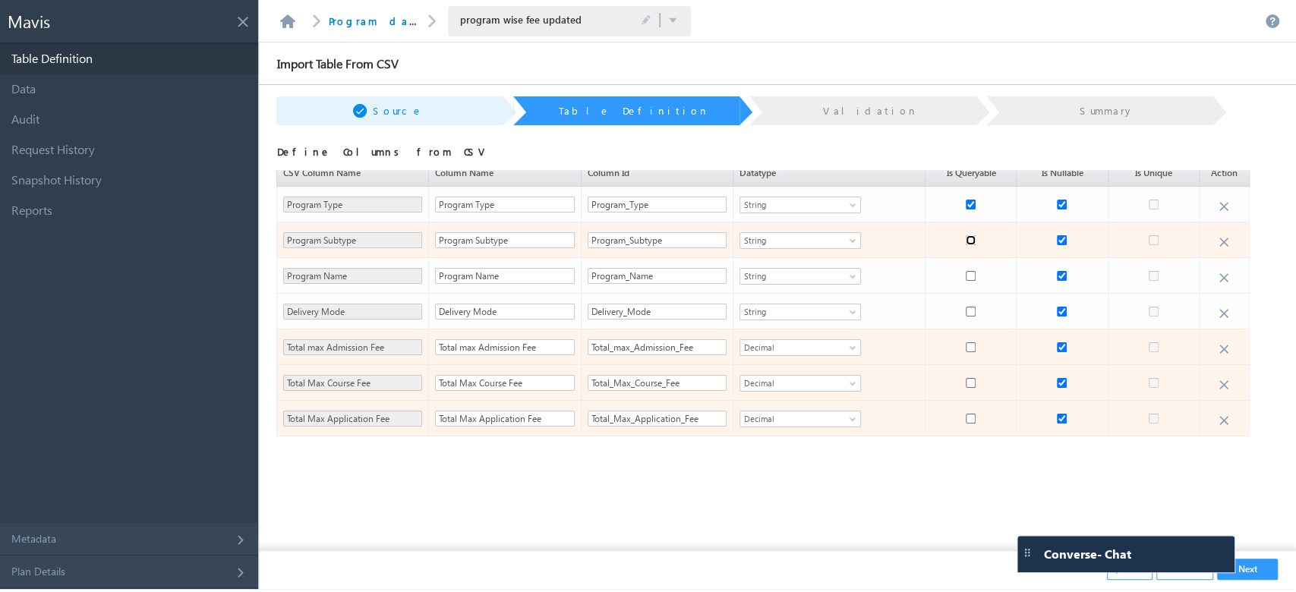
click at [966, 241] on input "checkbox" at bounding box center [971, 240] width 10 height 10
checkbox input "true"
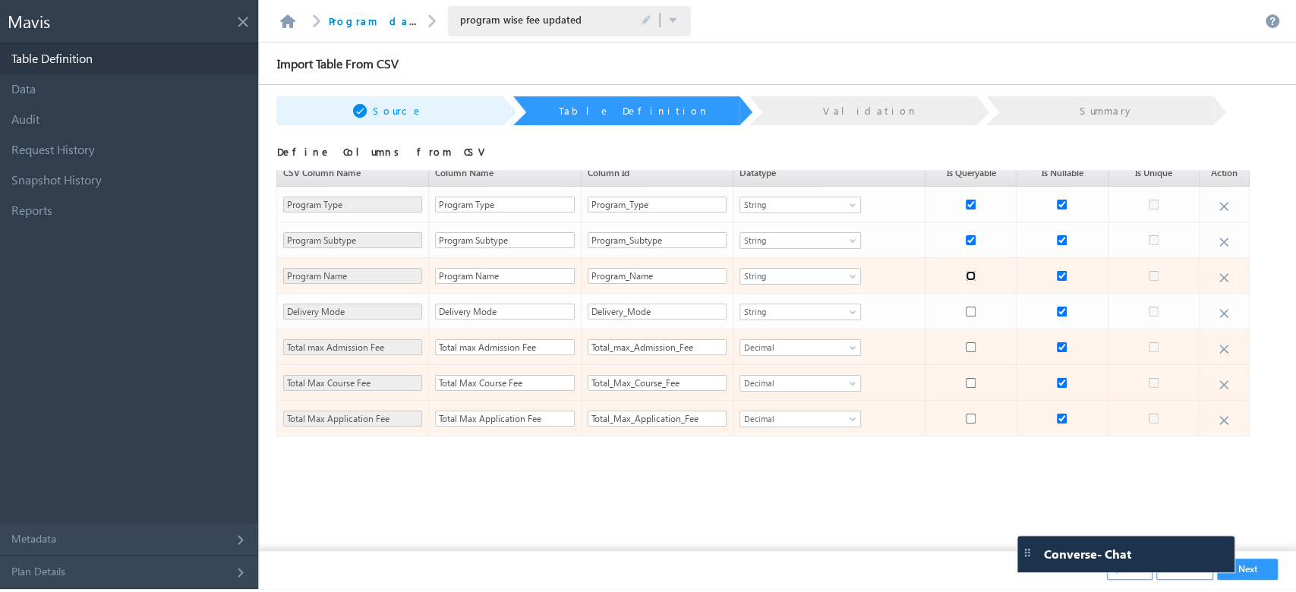
click at [966, 279] on input "checkbox" at bounding box center [971, 276] width 10 height 10
checkbox input "true"
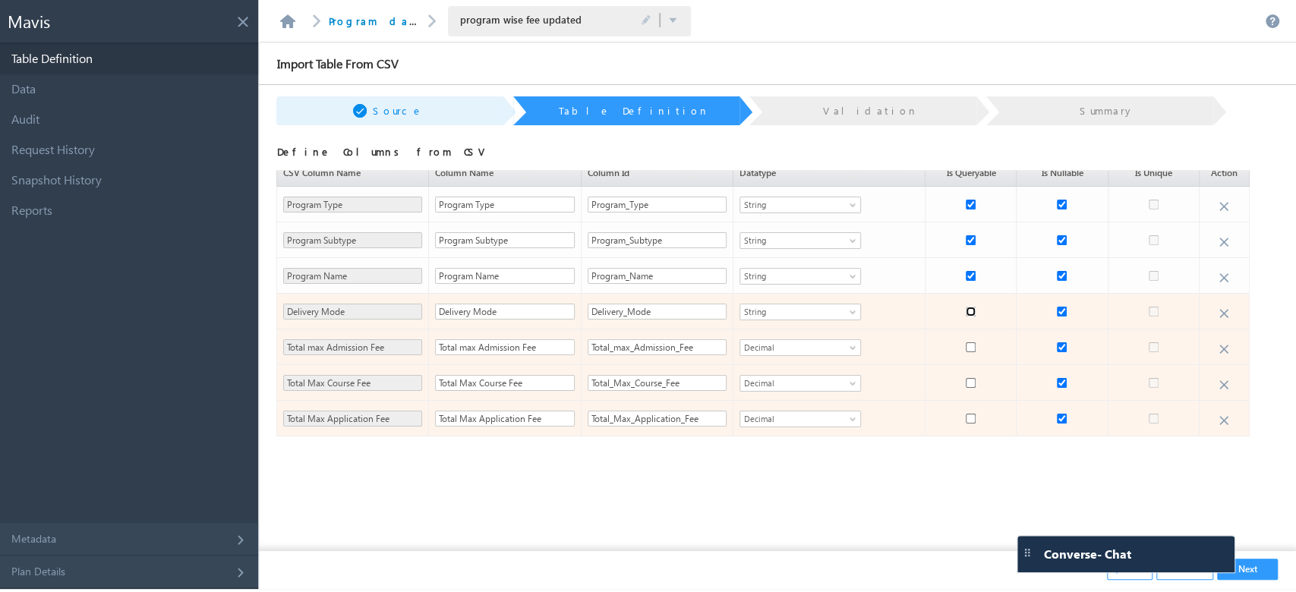
click at [966, 309] on input "checkbox" at bounding box center [971, 312] width 10 height 10
checkbox input "true"
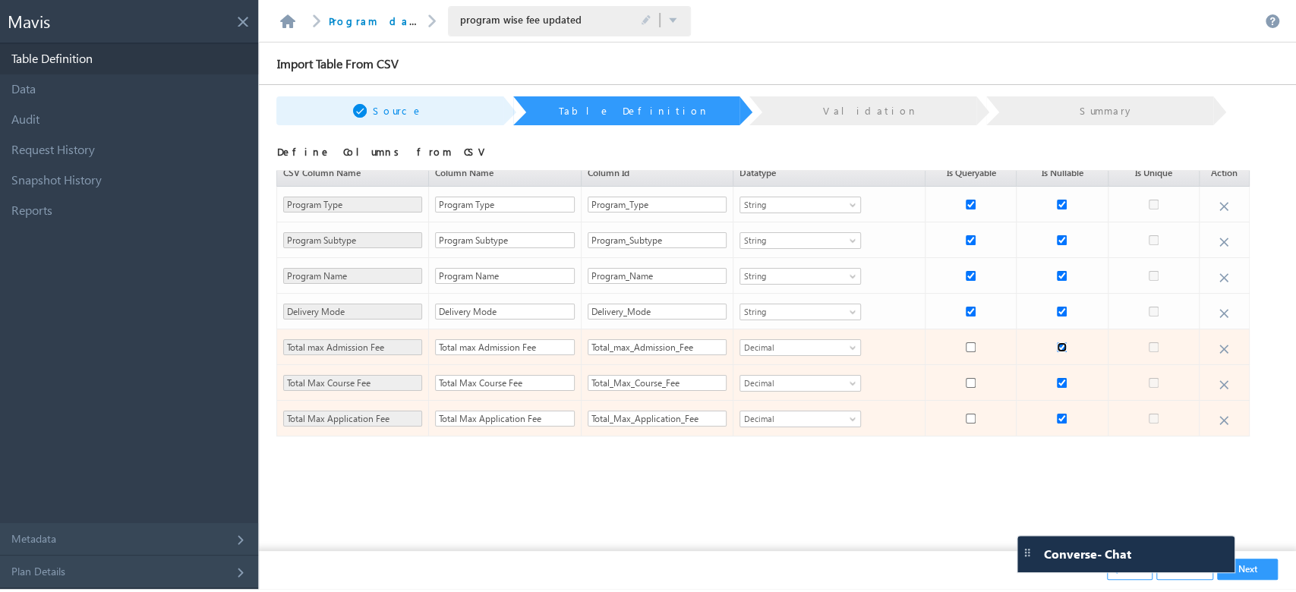
click at [1057, 349] on input "checkbox" at bounding box center [1062, 347] width 10 height 10
checkbox input "false"
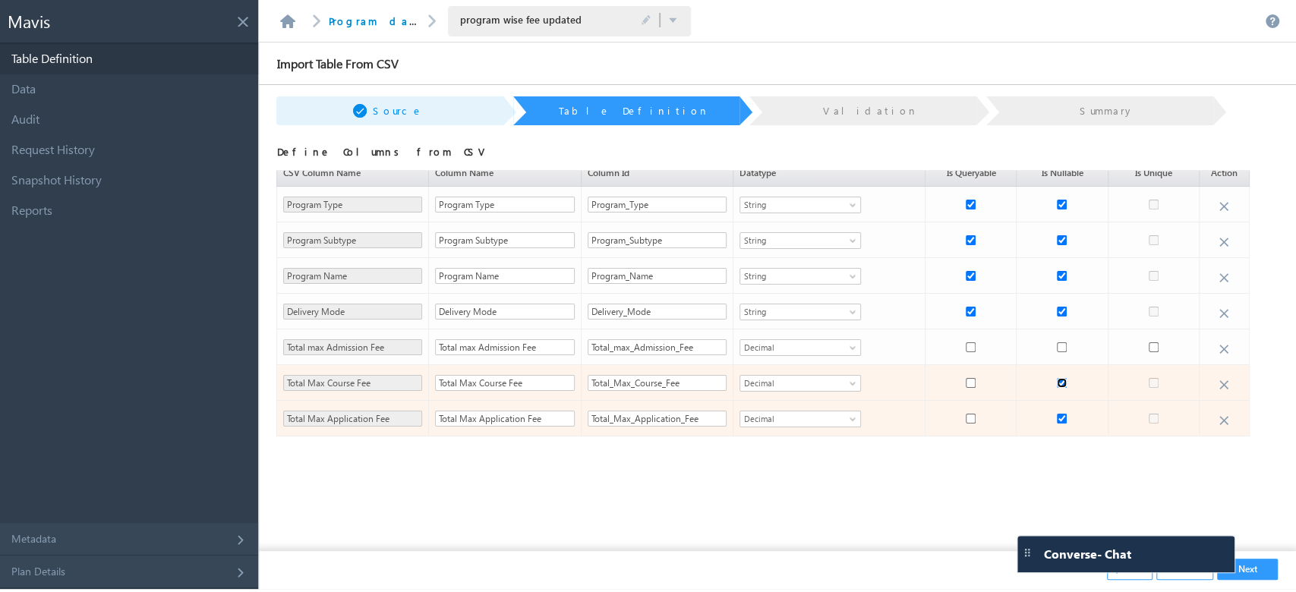
click at [1057, 383] on input "checkbox" at bounding box center [1062, 383] width 10 height 10
checkbox input "false"
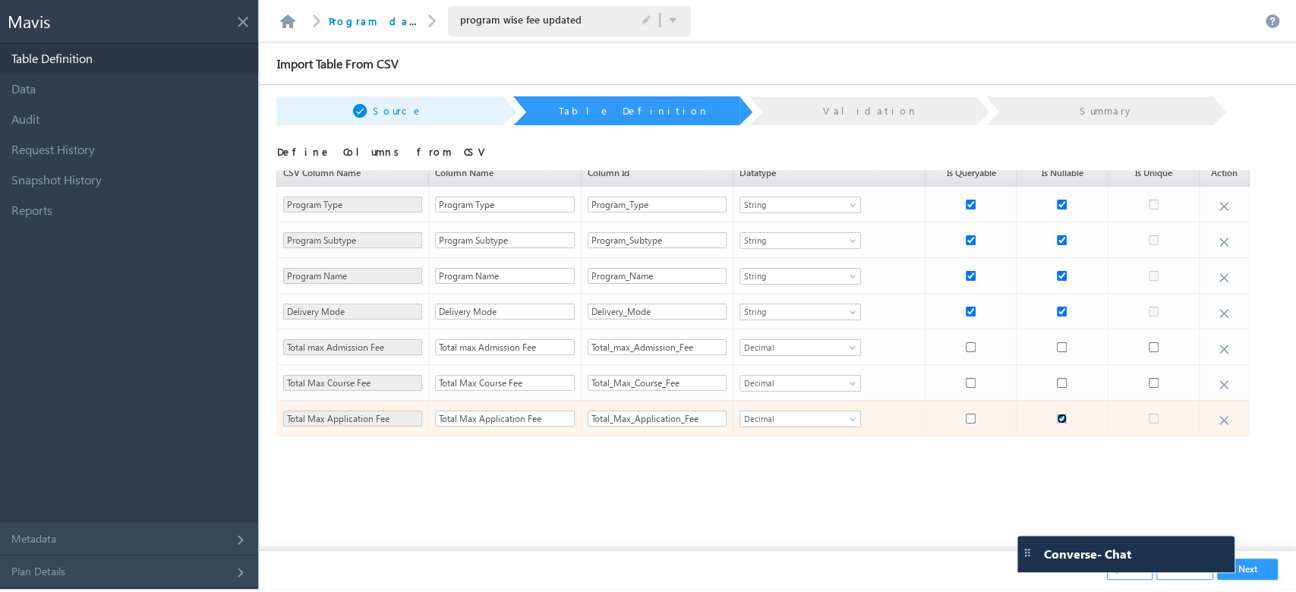
click at [1057, 416] on input "checkbox" at bounding box center [1062, 419] width 10 height 10
checkbox input "false"
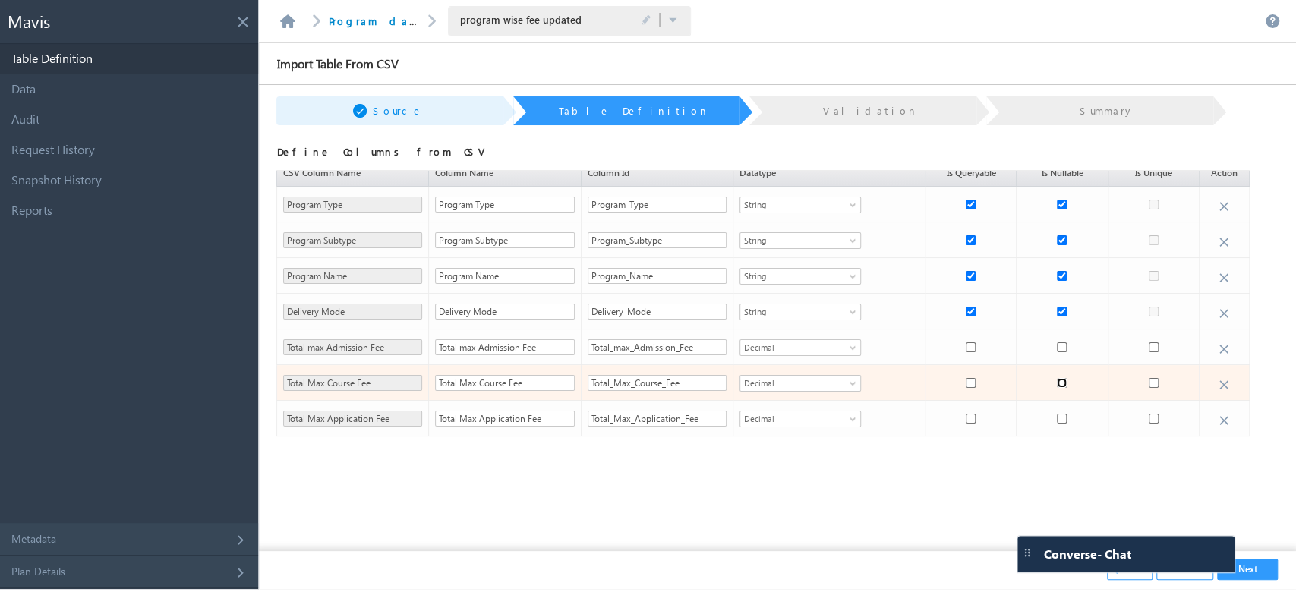
click at [1057, 380] on input "checkbox" at bounding box center [1062, 383] width 10 height 10
checkbox input "true"
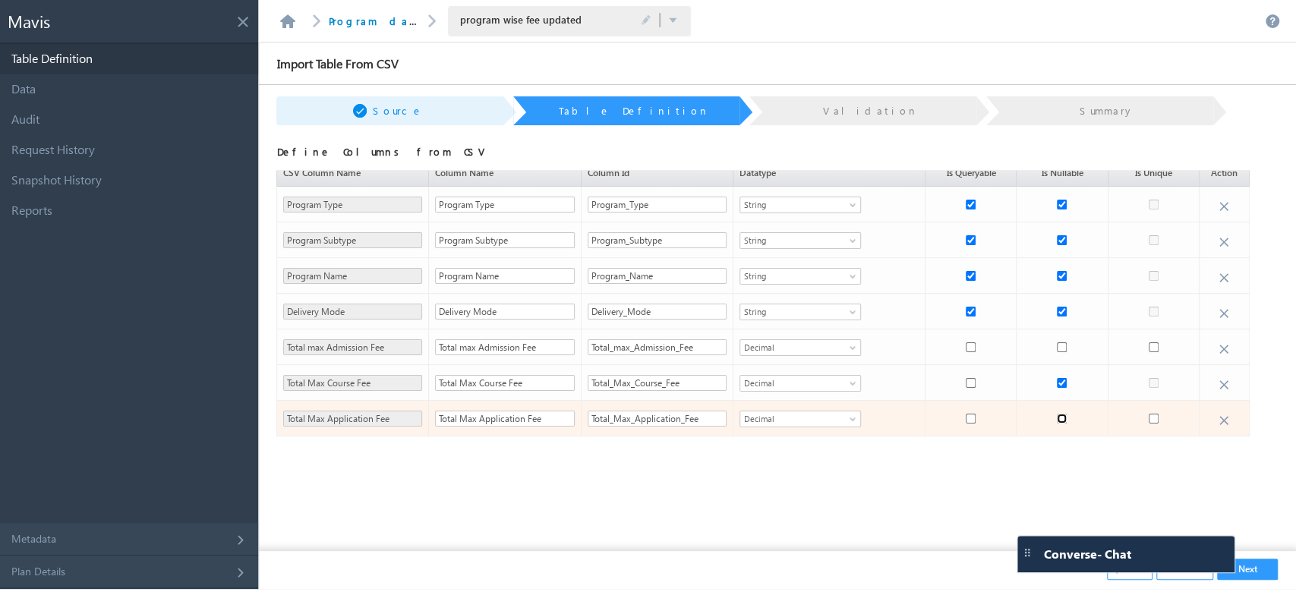
click at [1057, 419] on input "checkbox" at bounding box center [1062, 419] width 10 height 10
checkbox input "true"
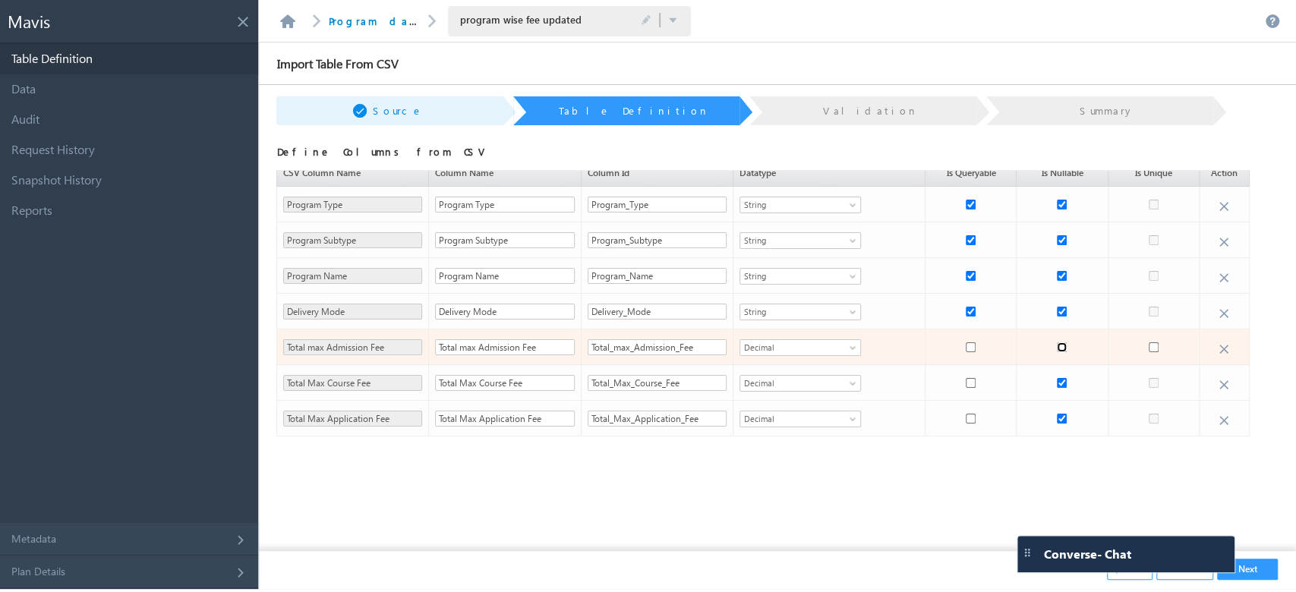
click at [1057, 348] on input "checkbox" at bounding box center [1062, 347] width 10 height 10
checkbox input "true"
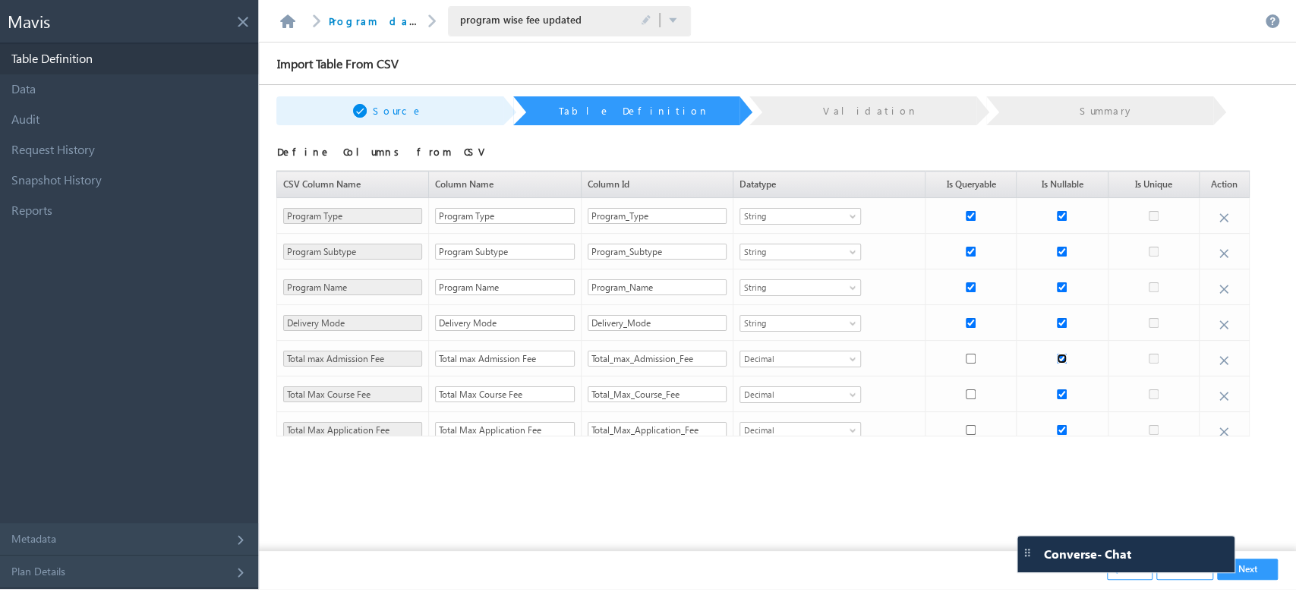
scroll to position [11, 0]
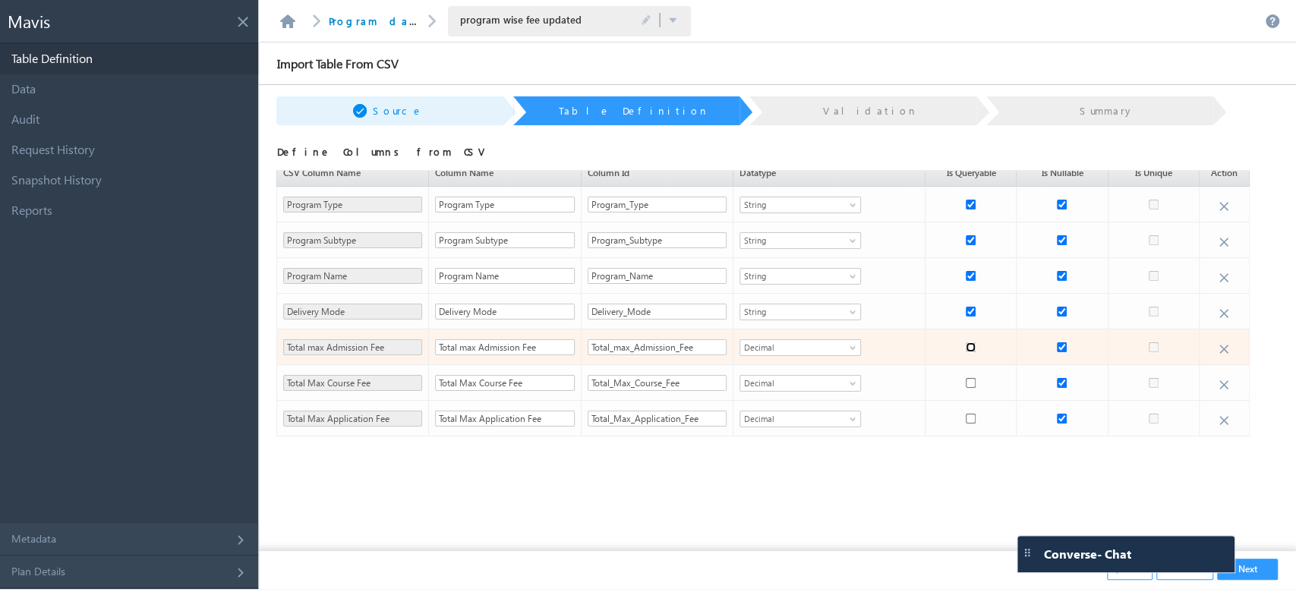
click at [966, 342] on input "checkbox" at bounding box center [971, 347] width 10 height 10
checkbox input "true"
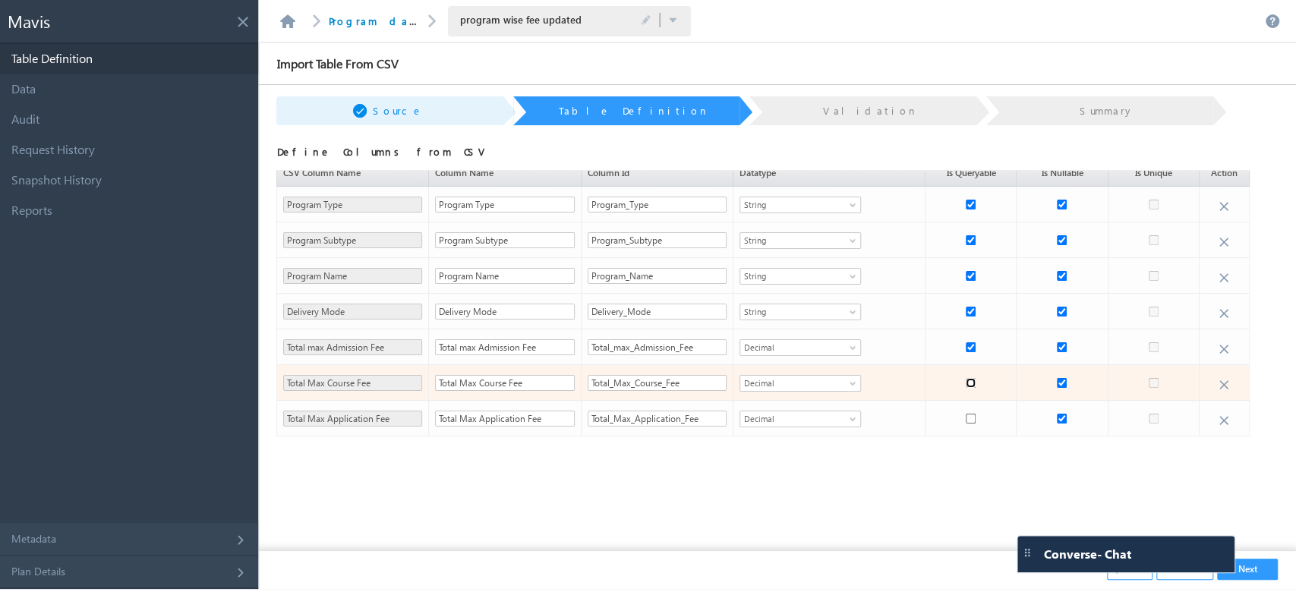
click at [966, 380] on input "checkbox" at bounding box center [971, 383] width 10 height 10
checkbox input "true"
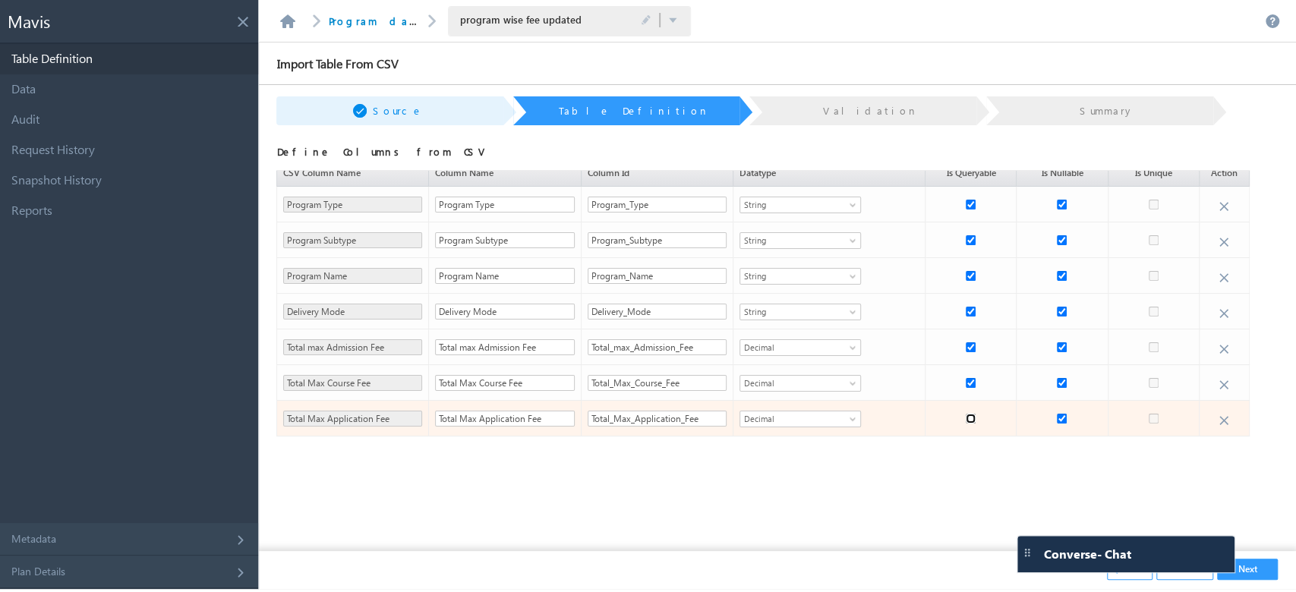
click at [966, 416] on input "checkbox" at bounding box center [971, 419] width 10 height 10
checkbox input "true"
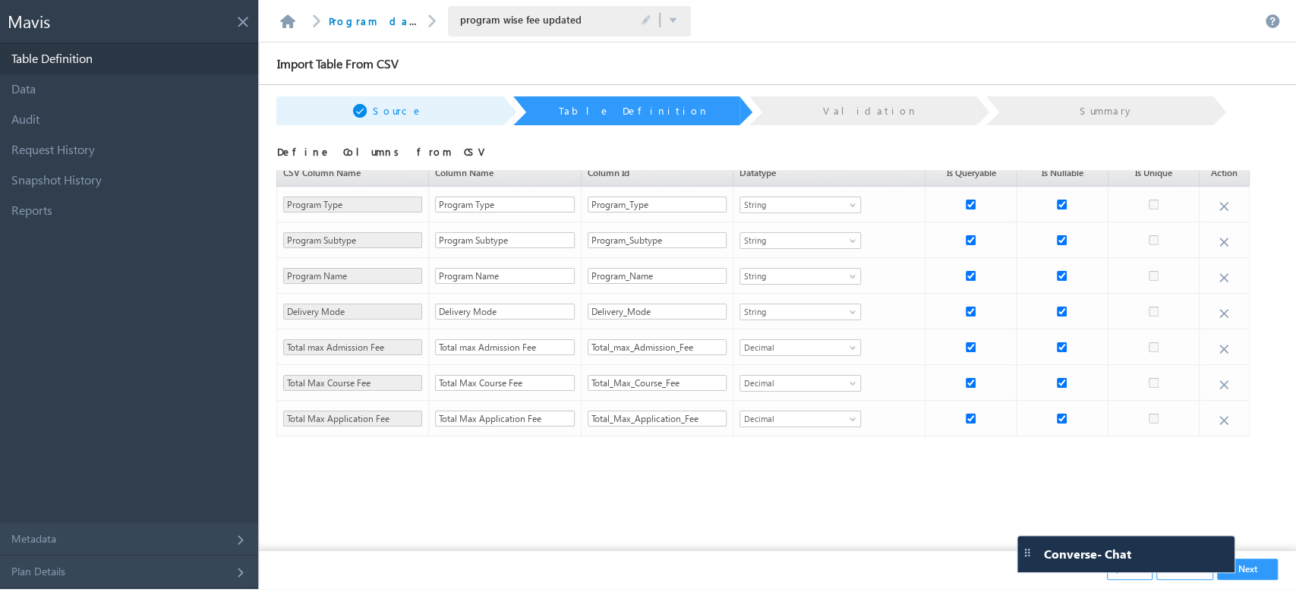
click at [1246, 571] on button "Next" at bounding box center [1247, 569] width 61 height 21
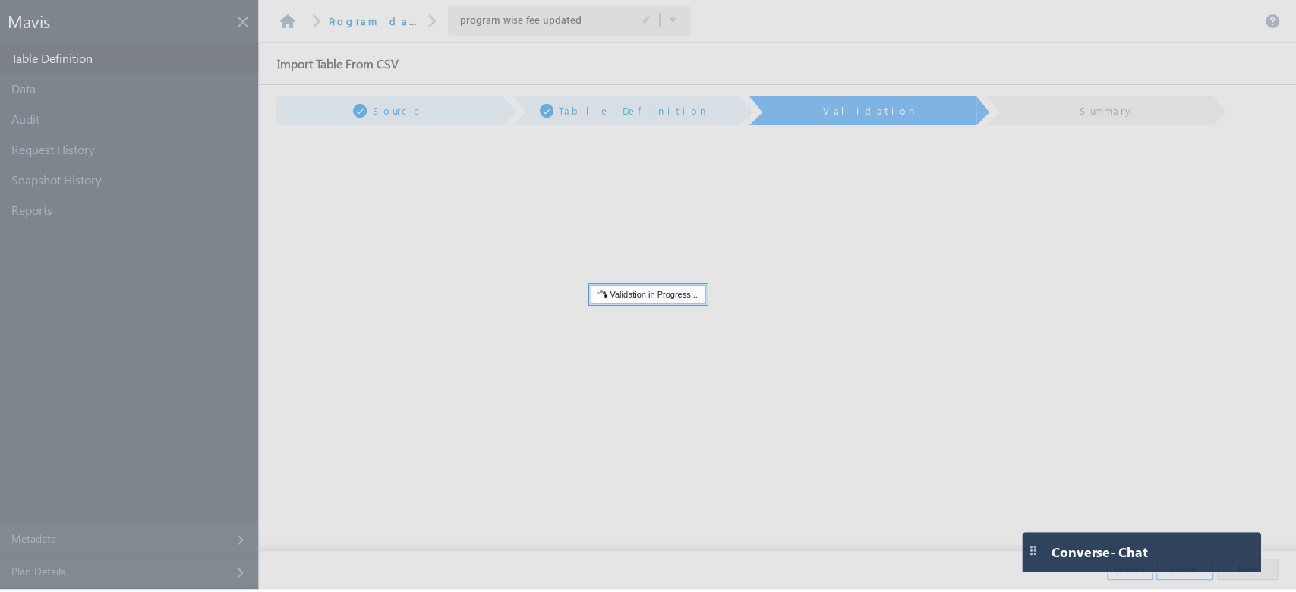
drag, startPoint x: 1162, startPoint y: 556, endPoint x: 1177, endPoint y: 525, distance: 34.0
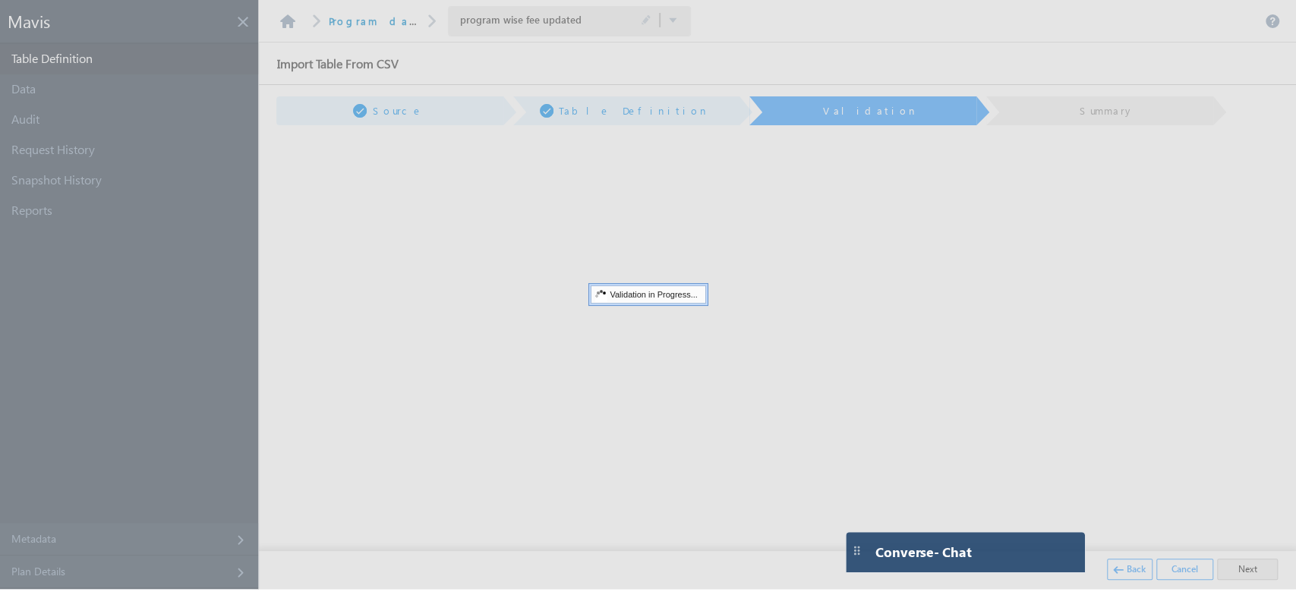
drag, startPoint x: 1159, startPoint y: 556, endPoint x: 1066, endPoint y: 562, distance: 93.6
click at [1007, 552] on div "Converse - Chat" at bounding box center [948, 551] width 162 height 15
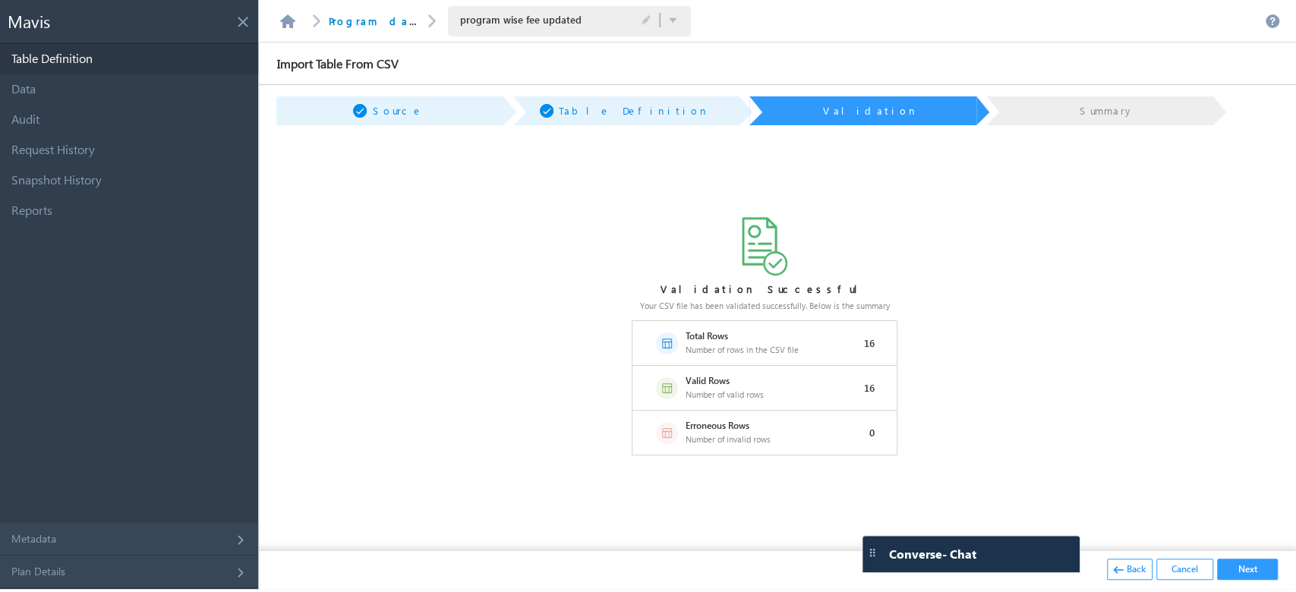
click at [1136, 572] on button "Back" at bounding box center [1130, 569] width 46 height 21
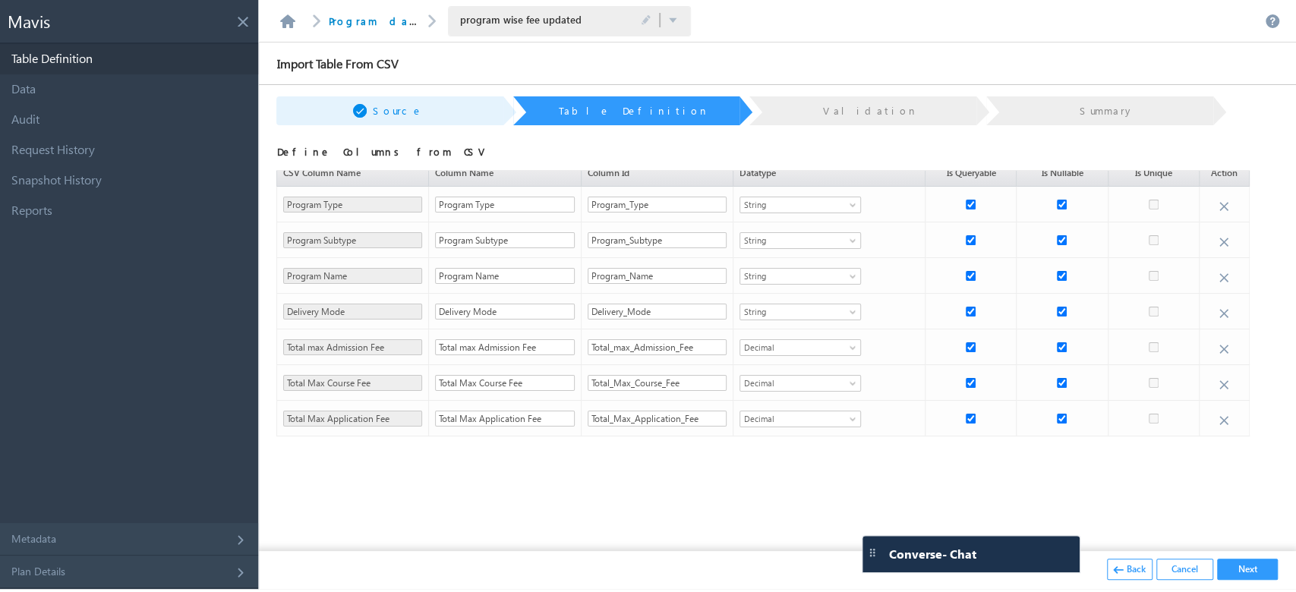
click at [1230, 568] on button "Next" at bounding box center [1247, 569] width 61 height 21
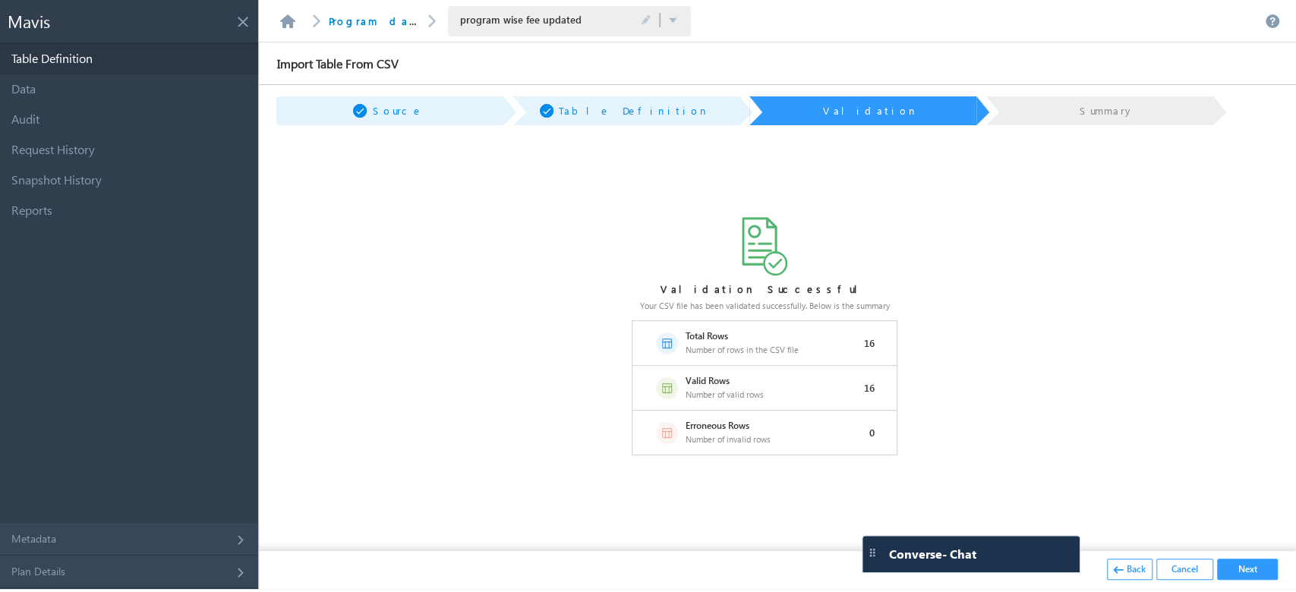
click at [1265, 563] on button "Next" at bounding box center [1247, 569] width 61 height 21
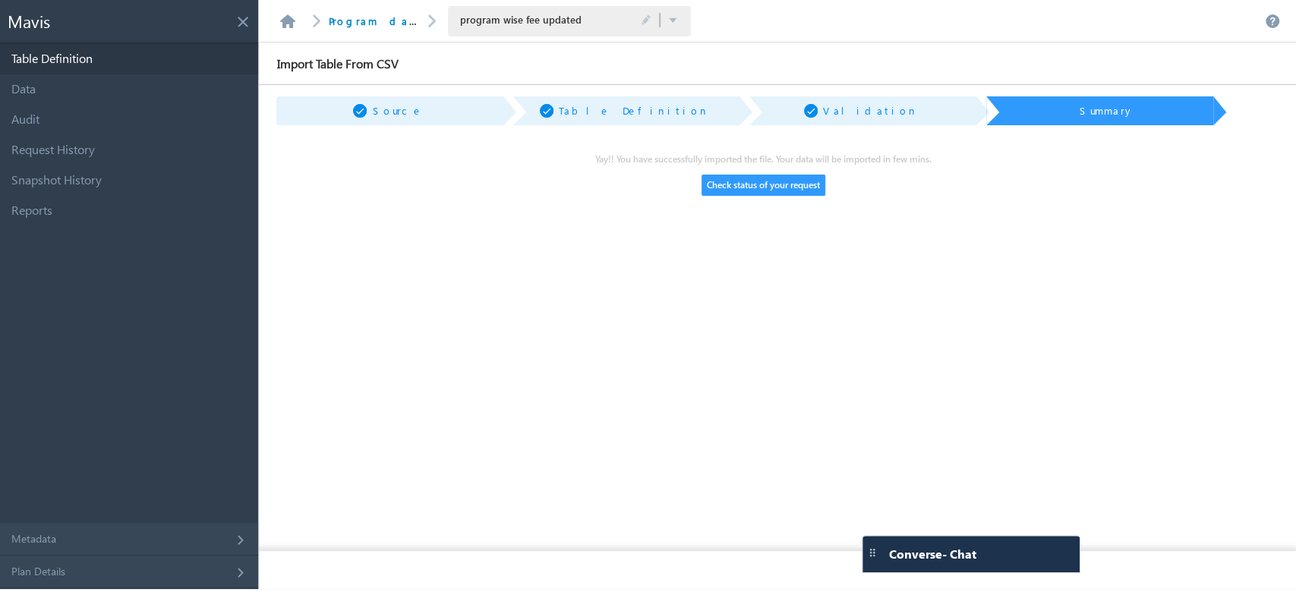
click at [775, 183] on button "Check status of your request" at bounding box center [764, 185] width 124 height 21
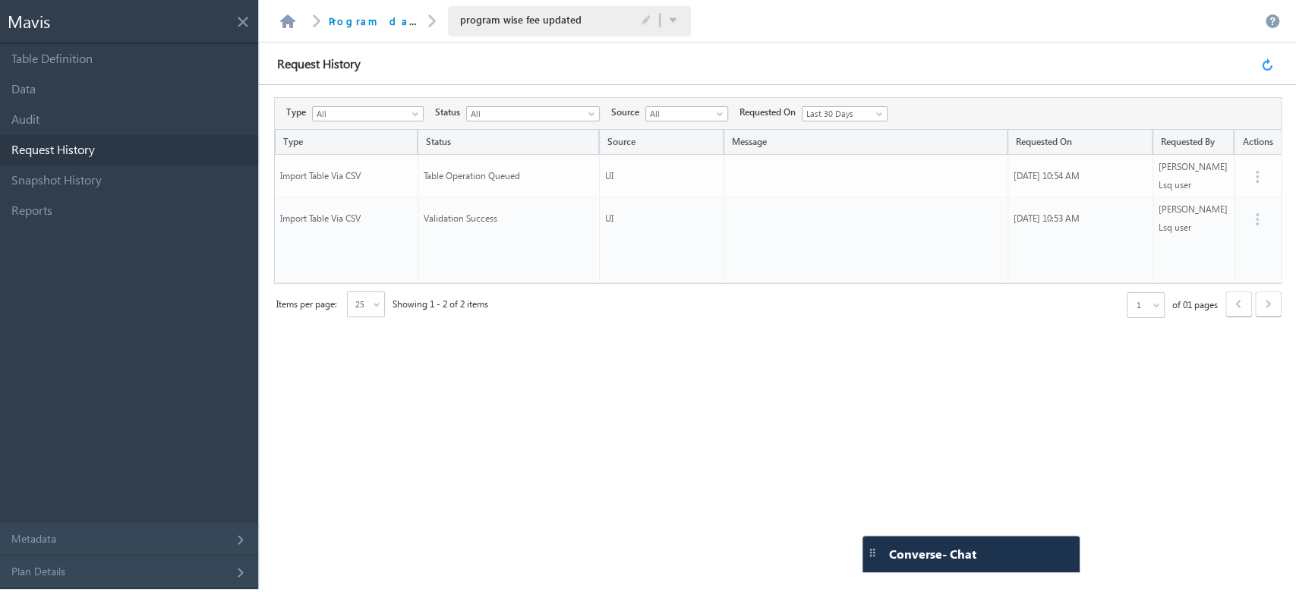
click at [1266, 60] on link at bounding box center [1269, 64] width 17 height 14
click at [1267, 64] on link at bounding box center [1269, 64] width 17 height 14
click at [1267, 65] on link at bounding box center [1269, 64] width 17 height 14
click at [1266, 66] on link at bounding box center [1269, 64] width 17 height 14
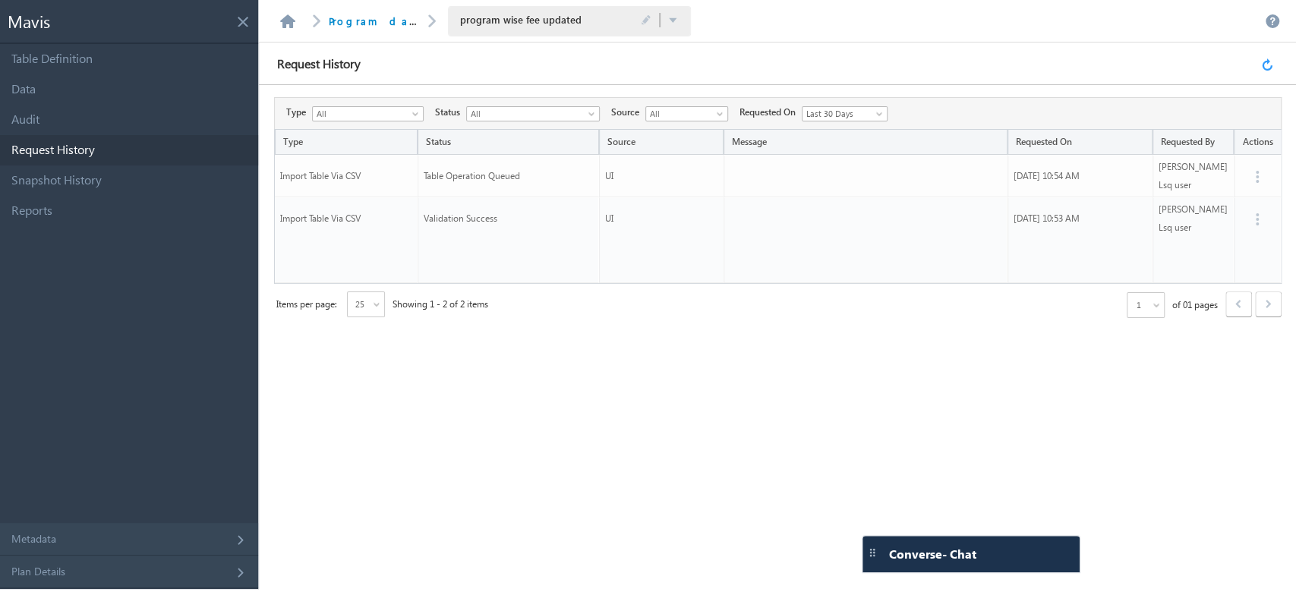
click at [1264, 63] on link at bounding box center [1269, 64] width 17 height 14
click at [1269, 64] on link at bounding box center [1269, 64] width 17 height 14
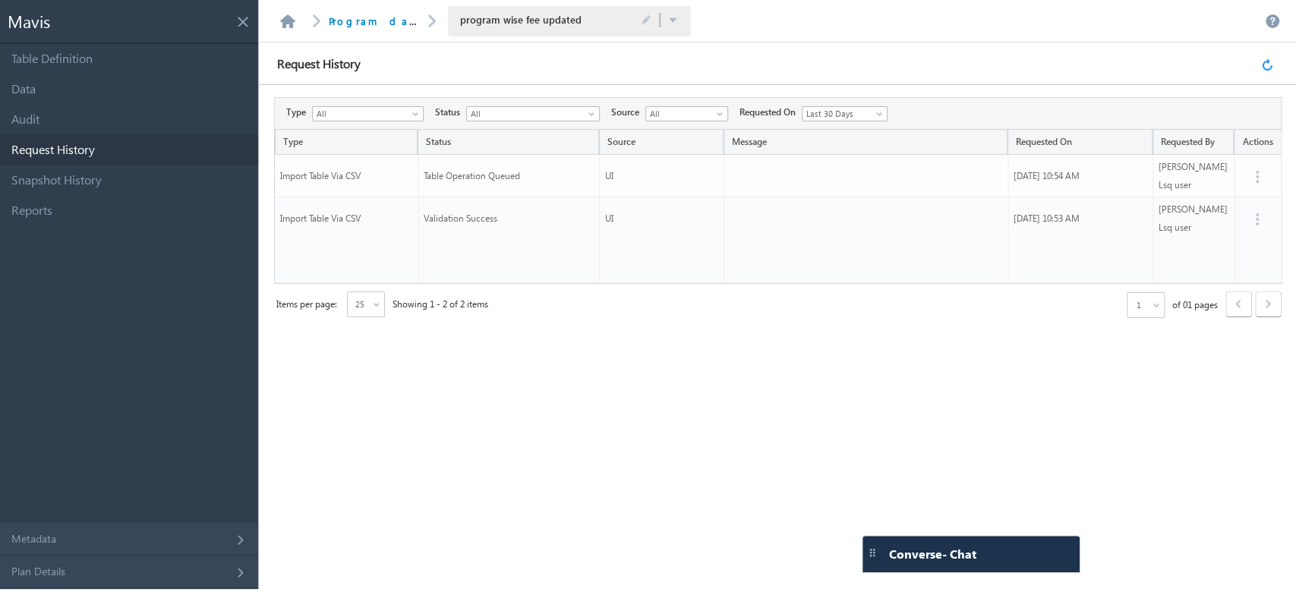
click at [1269, 64] on link at bounding box center [1269, 64] width 17 height 14
click at [1267, 65] on link at bounding box center [1269, 64] width 17 height 14
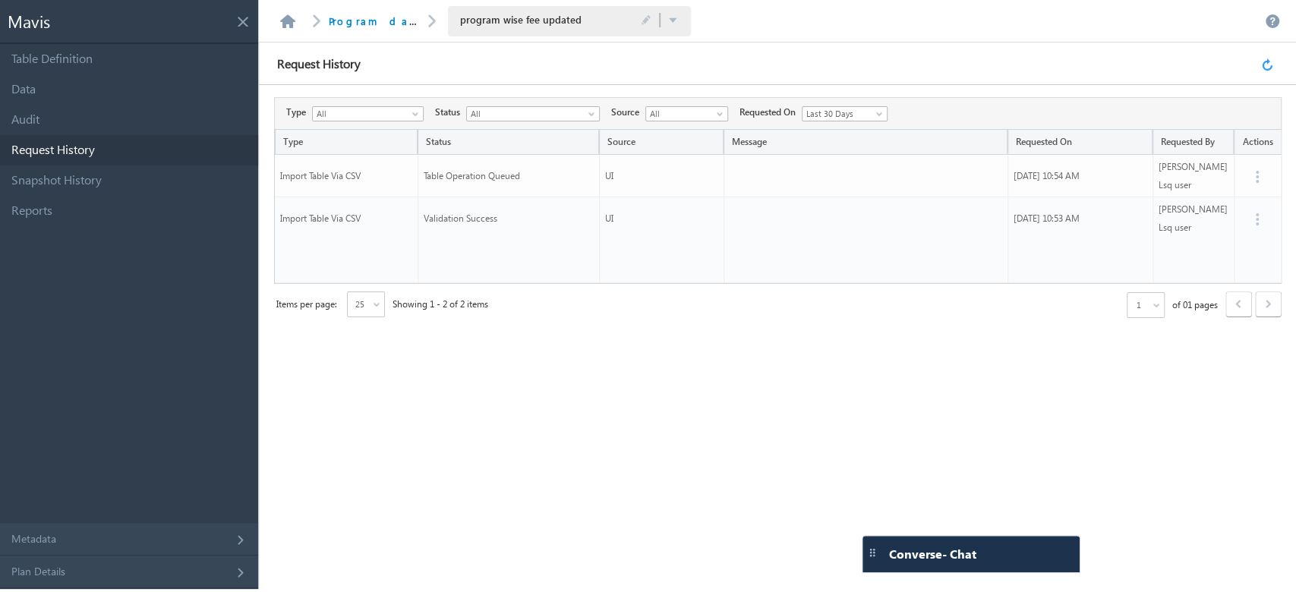
click at [1267, 65] on link at bounding box center [1269, 64] width 17 height 14
click at [1264, 71] on div "Request History" at bounding box center [777, 64] width 1037 height 43
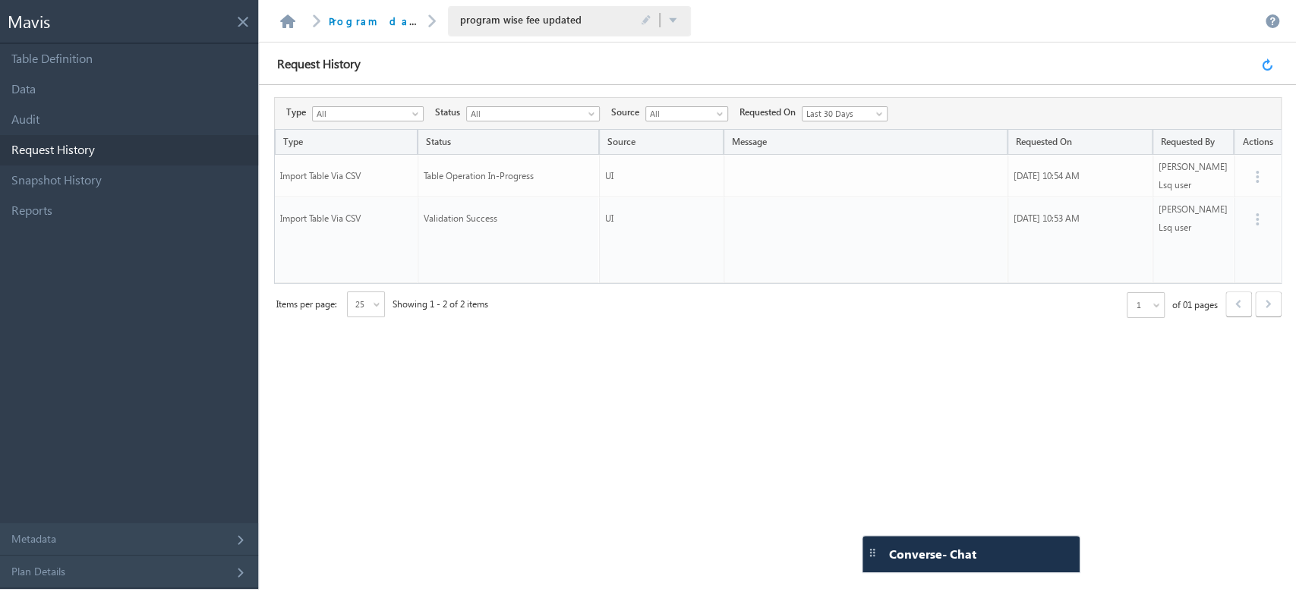
click at [1268, 65] on link at bounding box center [1269, 64] width 17 height 14
click at [1271, 61] on link at bounding box center [1269, 64] width 17 height 14
click at [1266, 66] on link at bounding box center [1269, 64] width 17 height 14
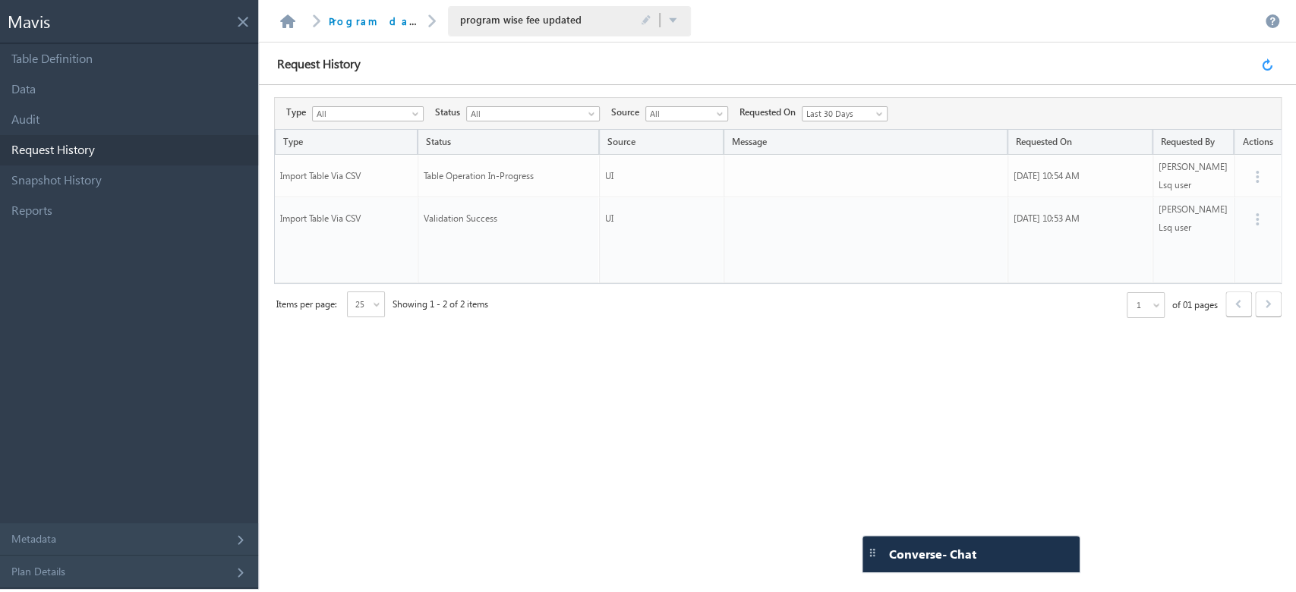
click at [1266, 66] on link at bounding box center [1269, 64] width 17 height 14
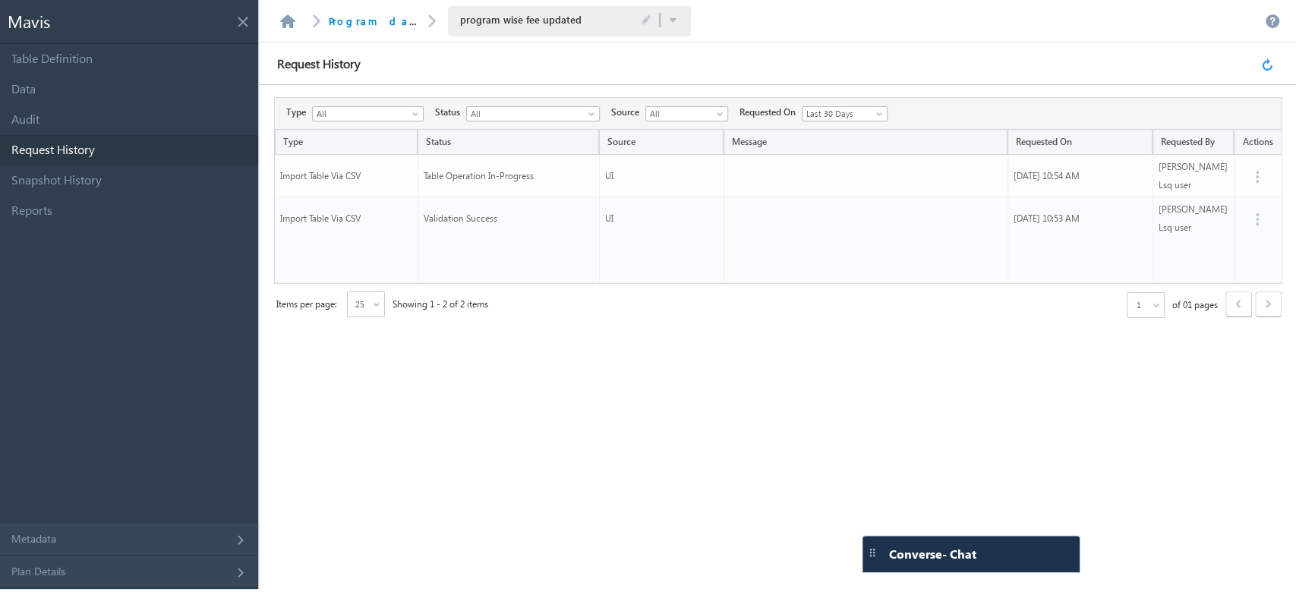
click at [1266, 66] on link at bounding box center [1269, 64] width 17 height 14
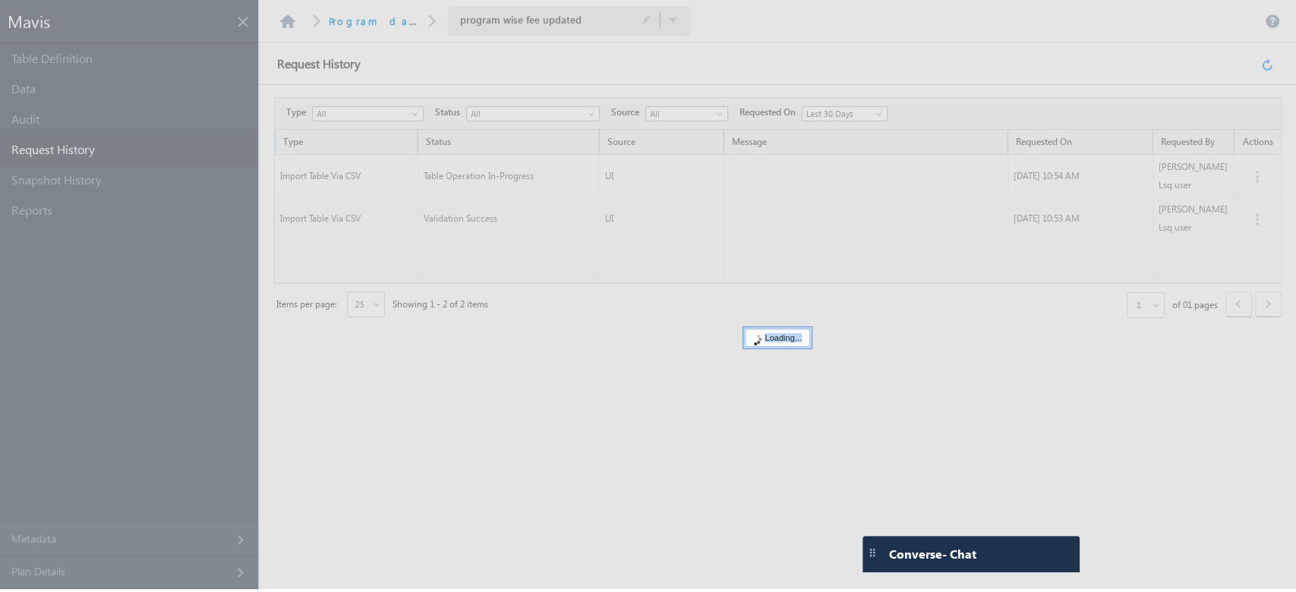
click at [1266, 66] on div at bounding box center [648, 294] width 1296 height 589
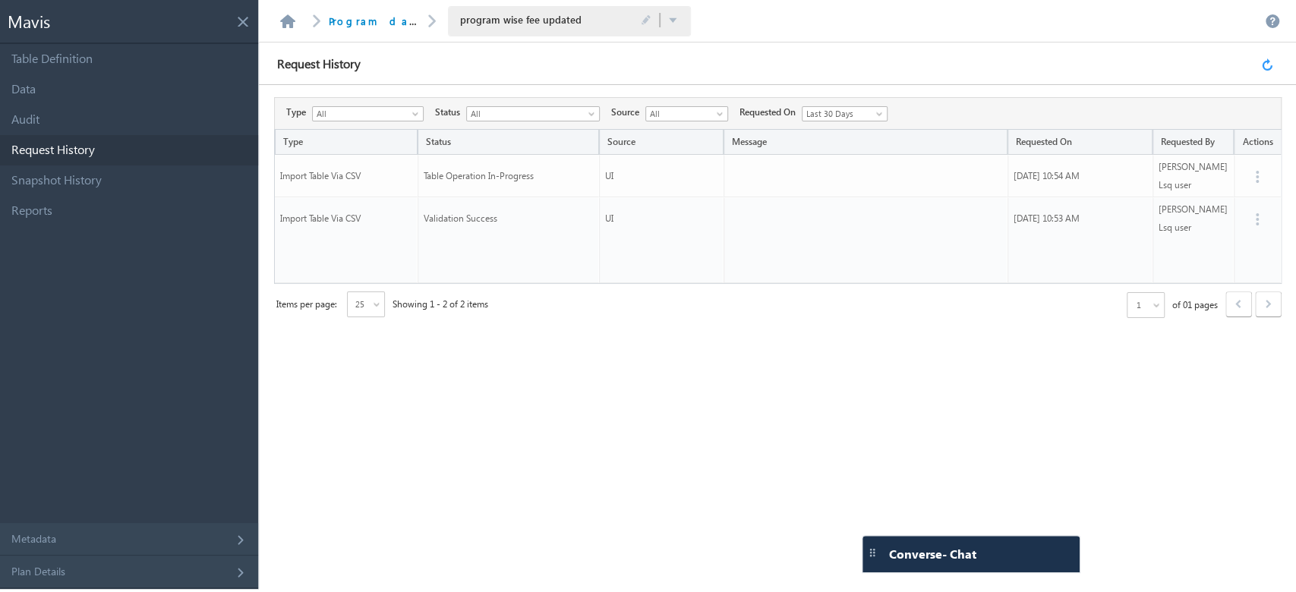
click at [1266, 66] on link at bounding box center [1269, 64] width 17 height 14
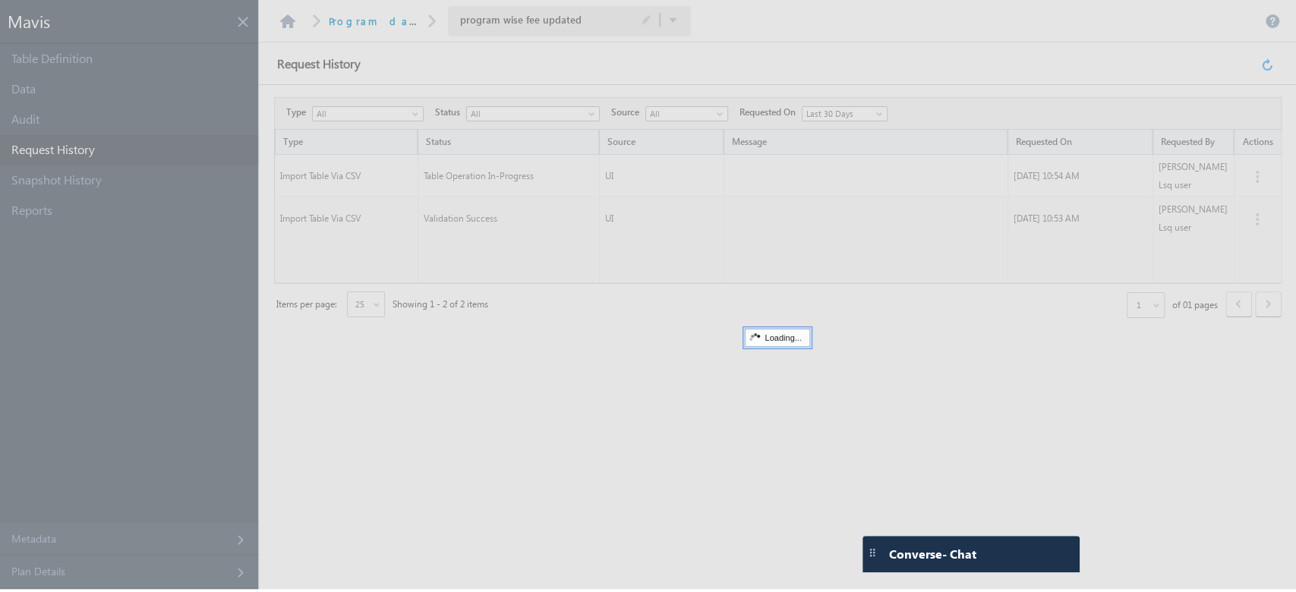
click at [1266, 66] on div at bounding box center [648, 294] width 1296 height 589
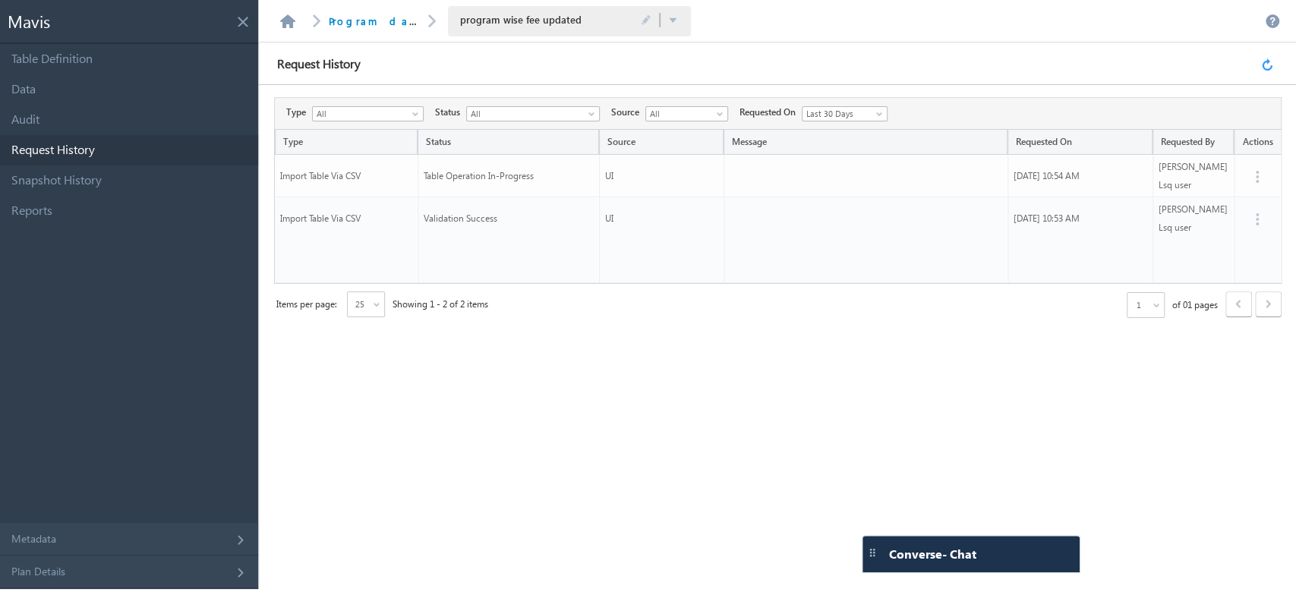
click at [1266, 66] on link at bounding box center [1269, 64] width 17 height 14
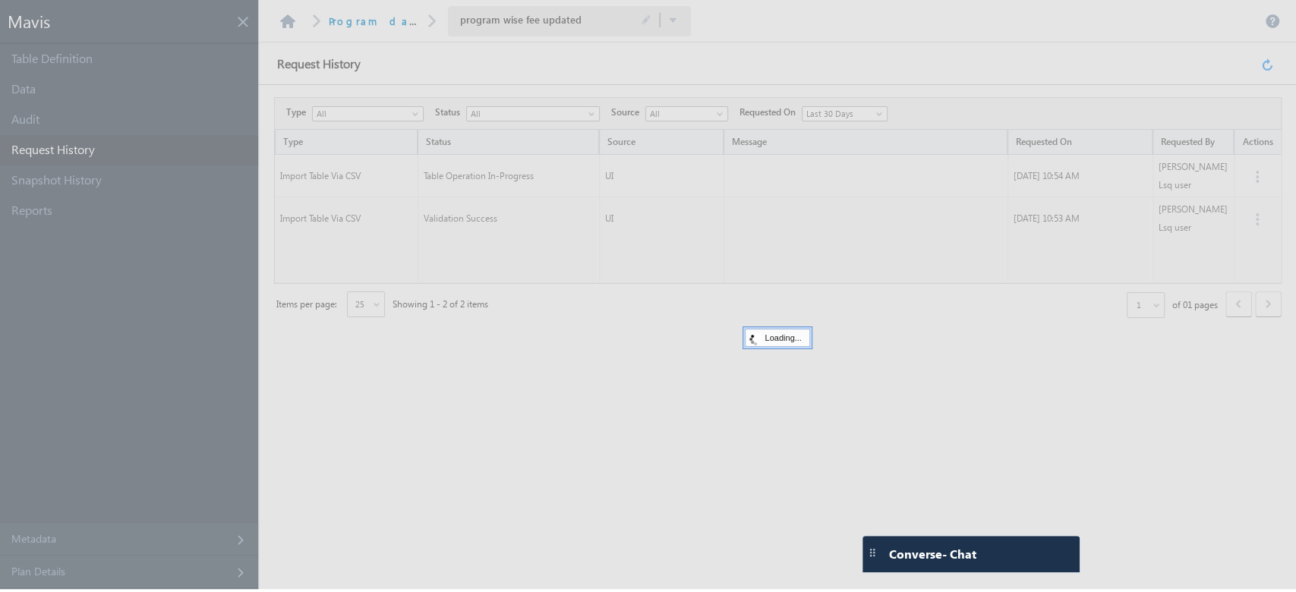
click at [1266, 66] on div at bounding box center [648, 294] width 1296 height 589
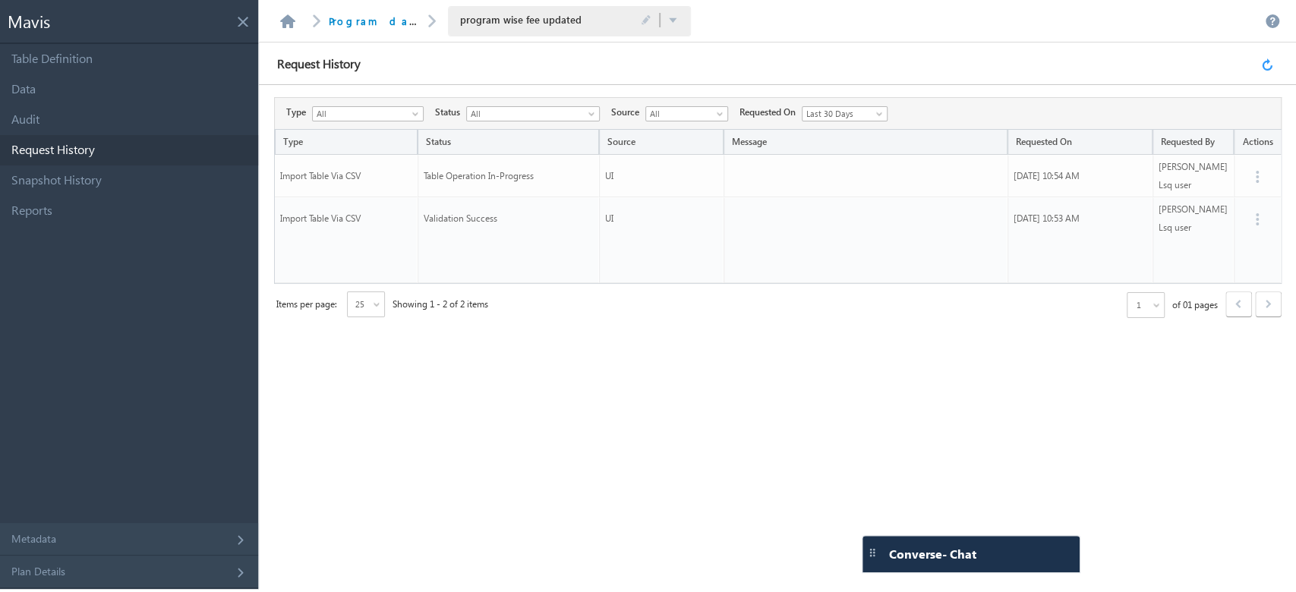
click at [1266, 66] on link at bounding box center [1269, 64] width 17 height 14
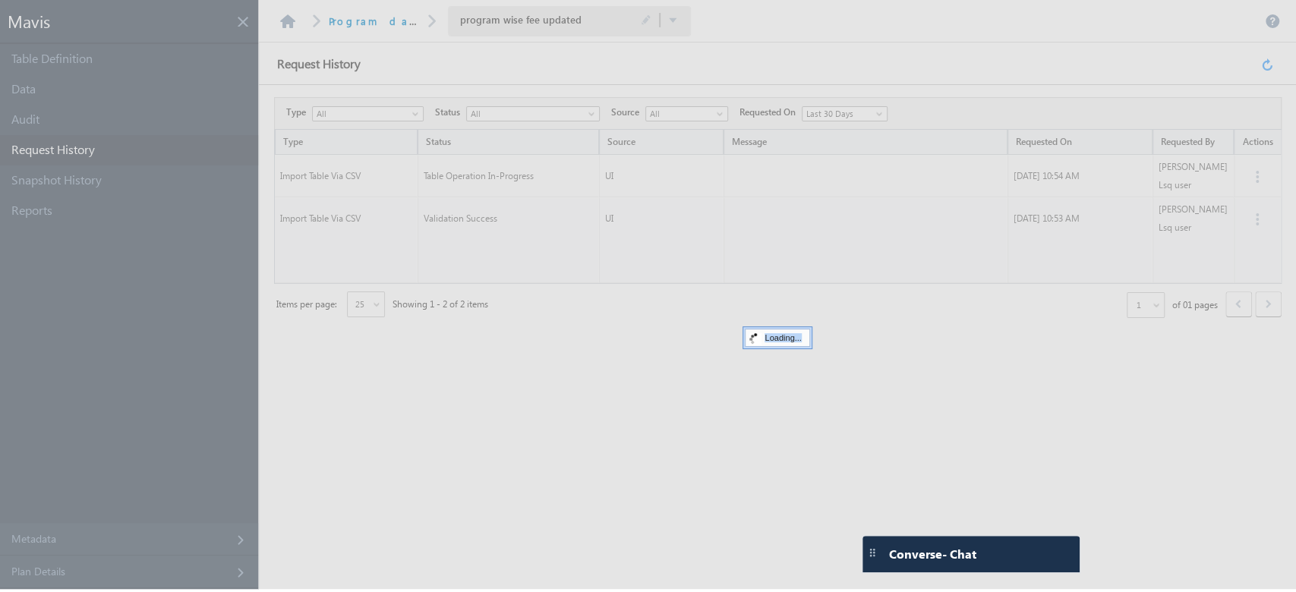
click at [1266, 66] on div at bounding box center [648, 294] width 1296 height 589
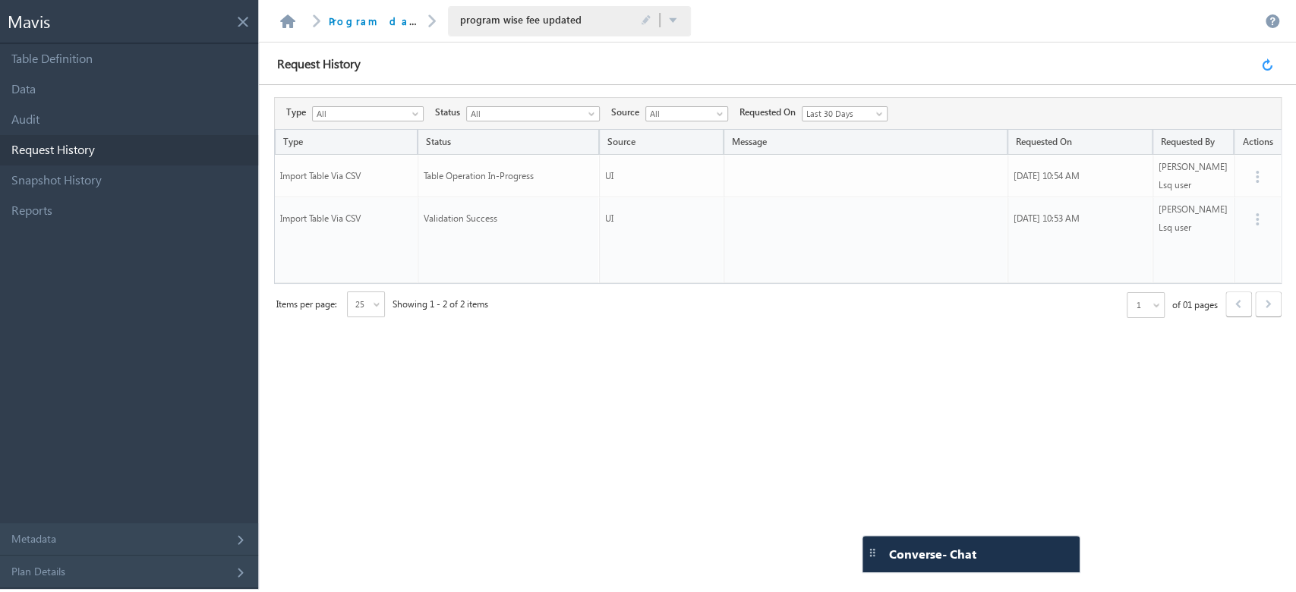
click at [1266, 66] on link at bounding box center [1269, 64] width 17 height 14
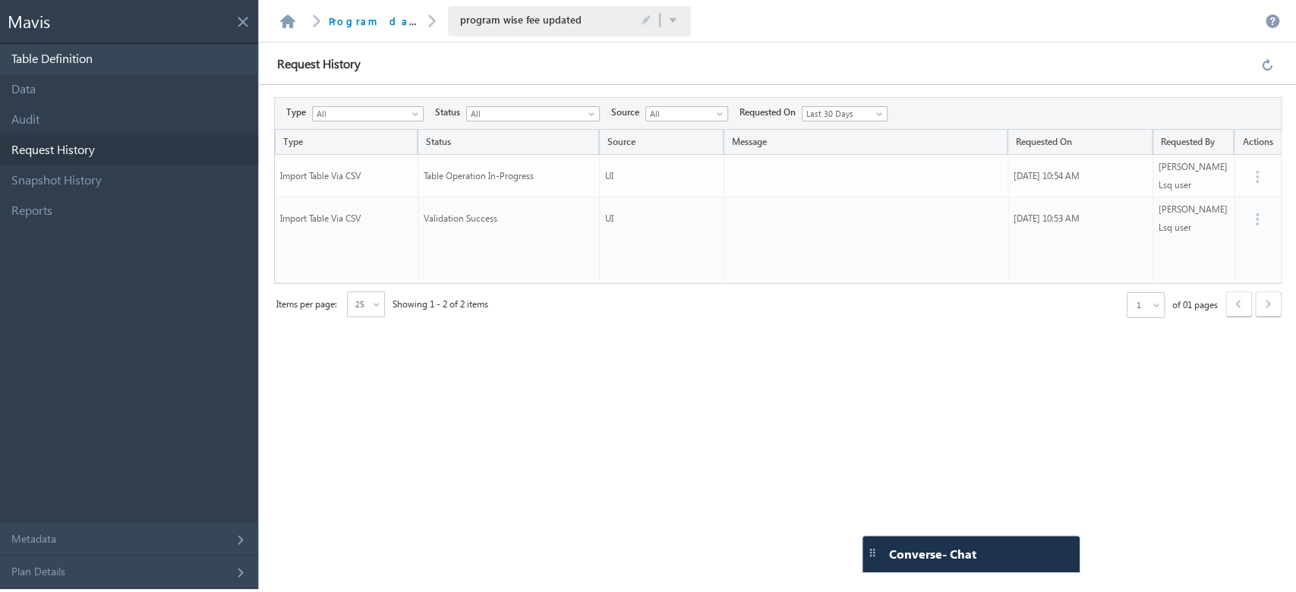
click at [125, 62] on link "Table Definition" at bounding box center [129, 59] width 258 height 30
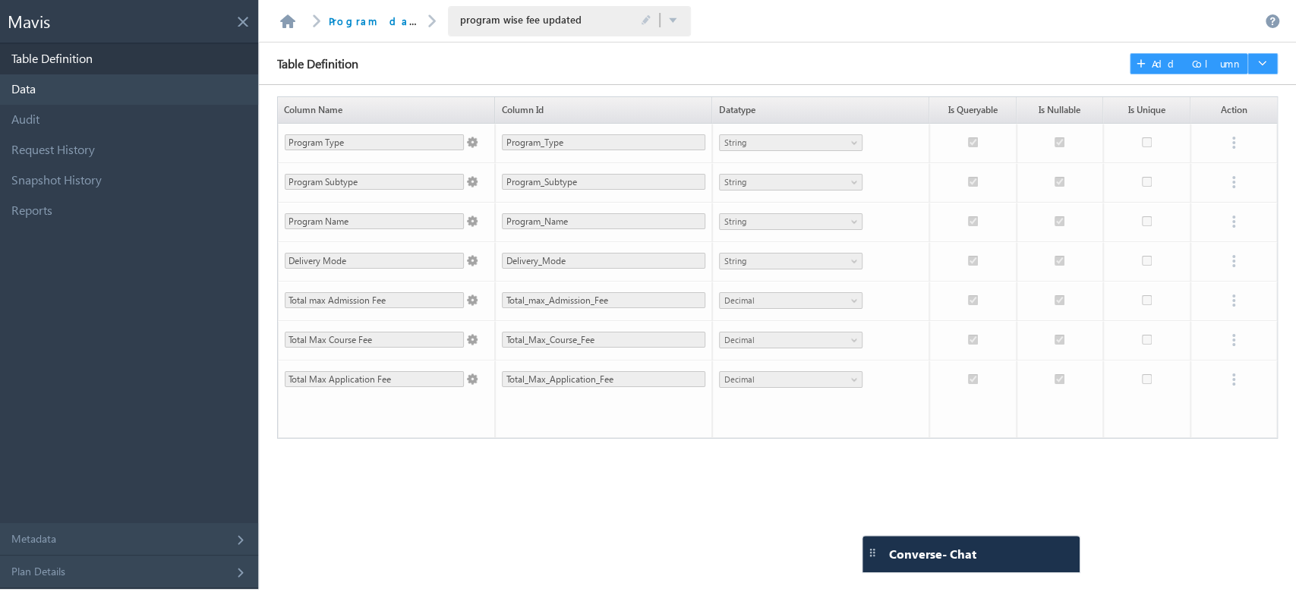
click at [106, 89] on link "Data" at bounding box center [129, 89] width 258 height 30
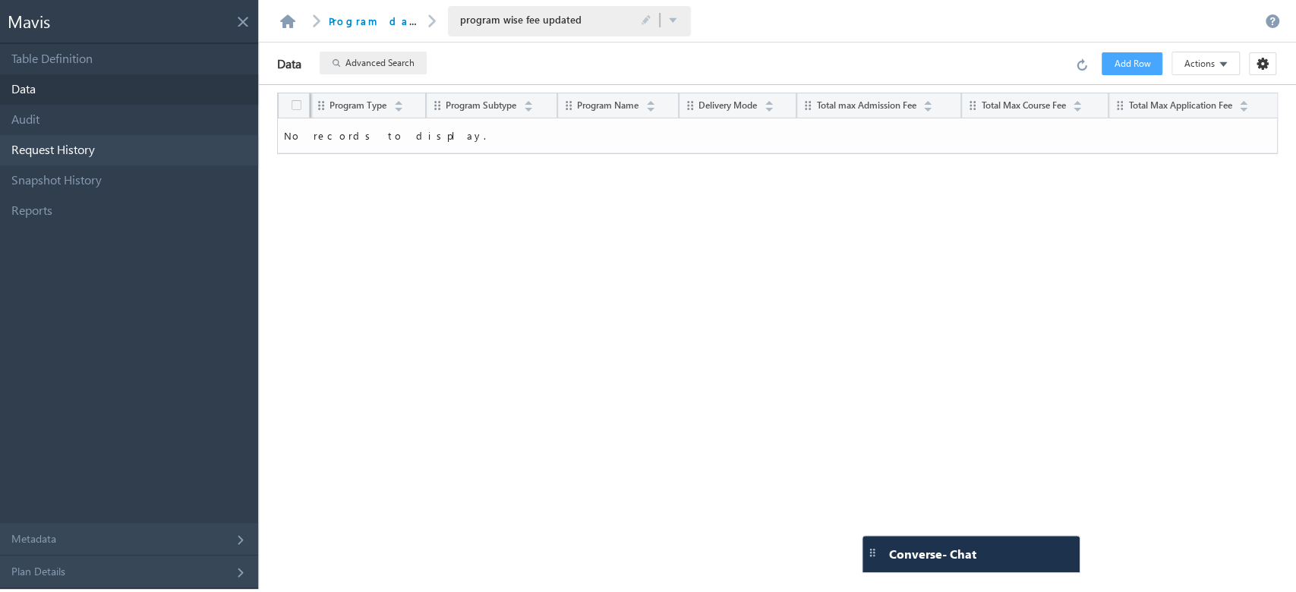
click at [107, 152] on link "Request History" at bounding box center [129, 150] width 258 height 30
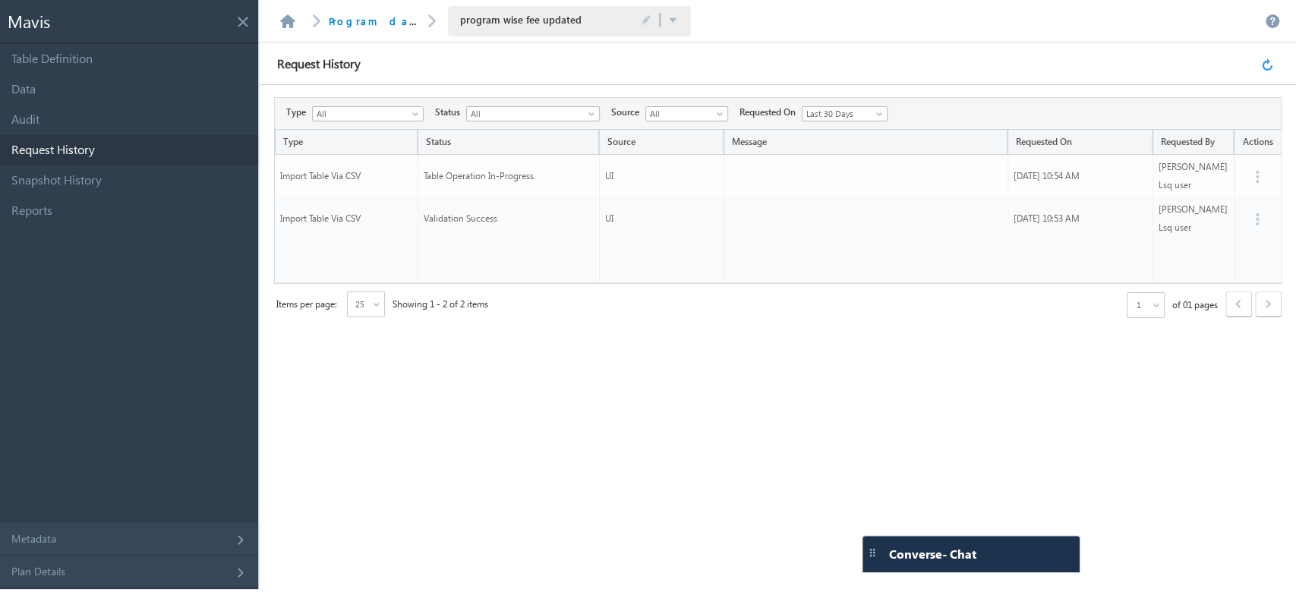
click at [1266, 69] on link at bounding box center [1269, 64] width 17 height 14
click at [94, 81] on link "Data" at bounding box center [129, 89] width 258 height 30
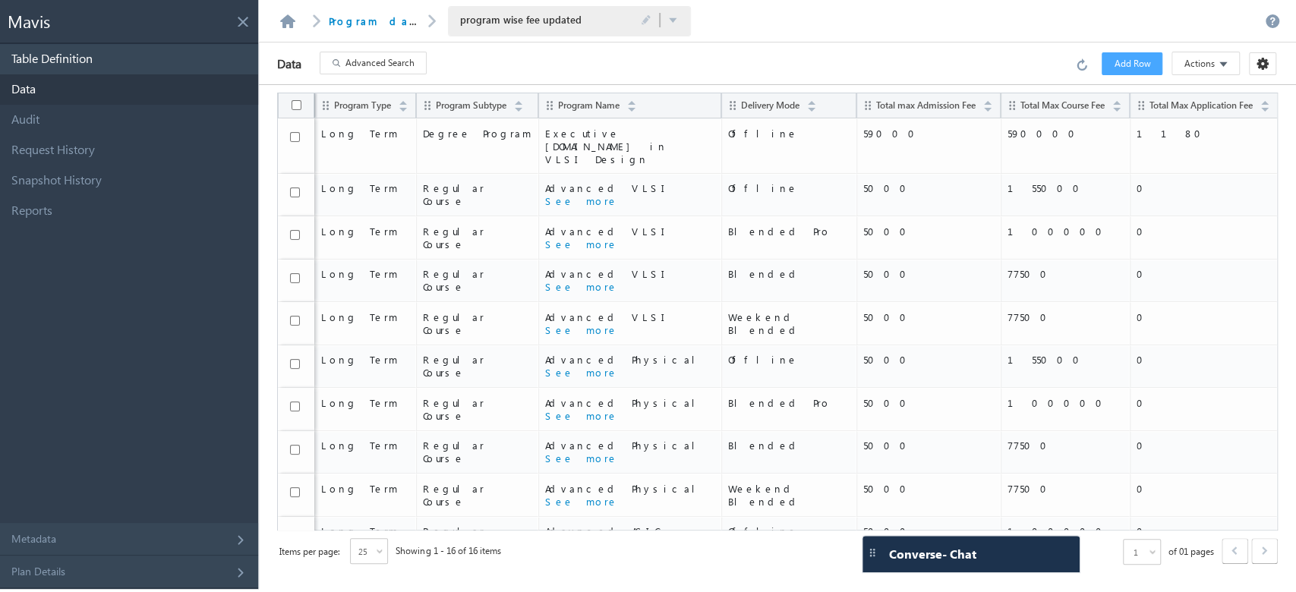
click at [185, 53] on link "Table Definition" at bounding box center [129, 59] width 258 height 30
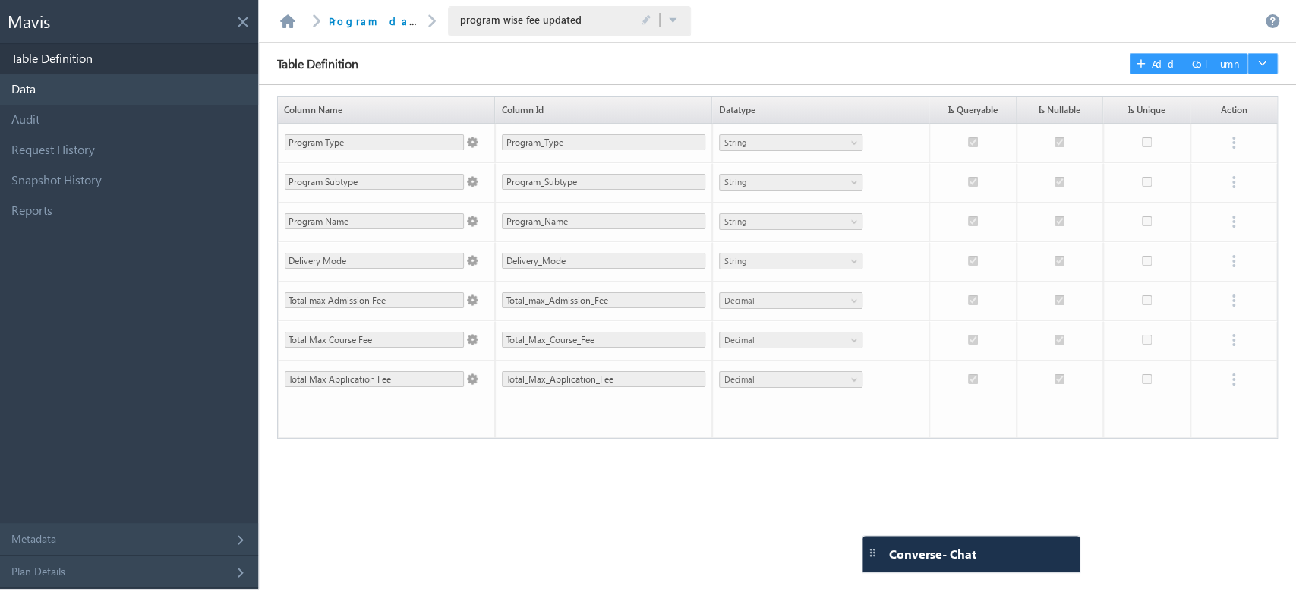
click at [156, 94] on link "Data" at bounding box center [129, 89] width 258 height 30
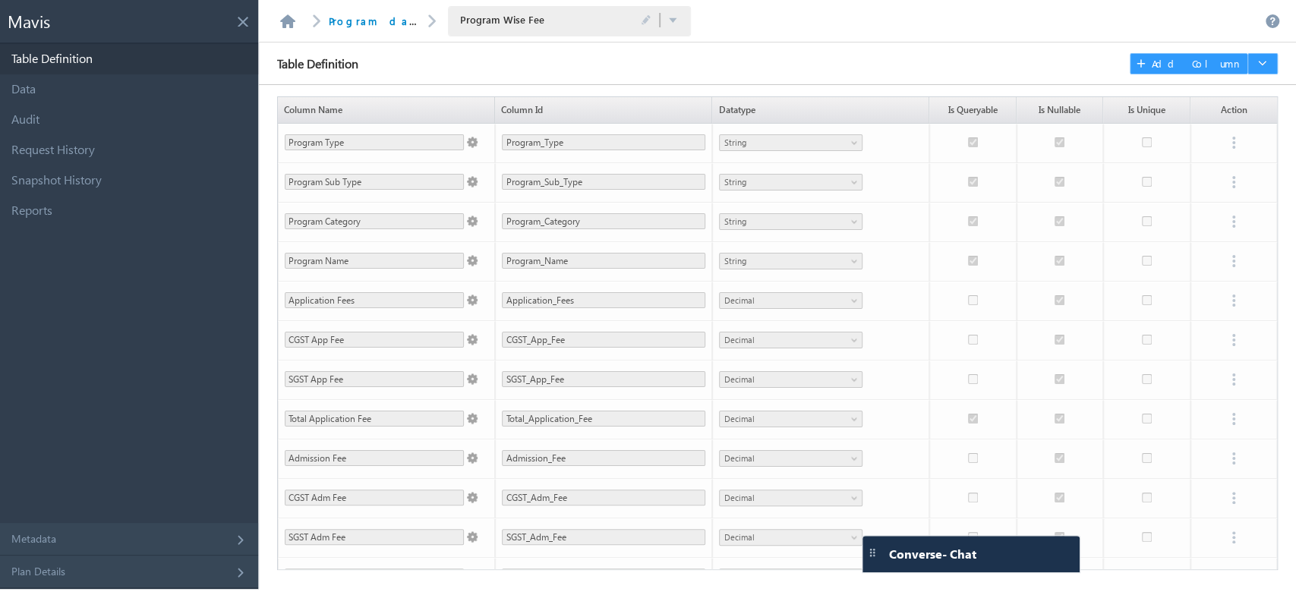
scroll to position [224, 0]
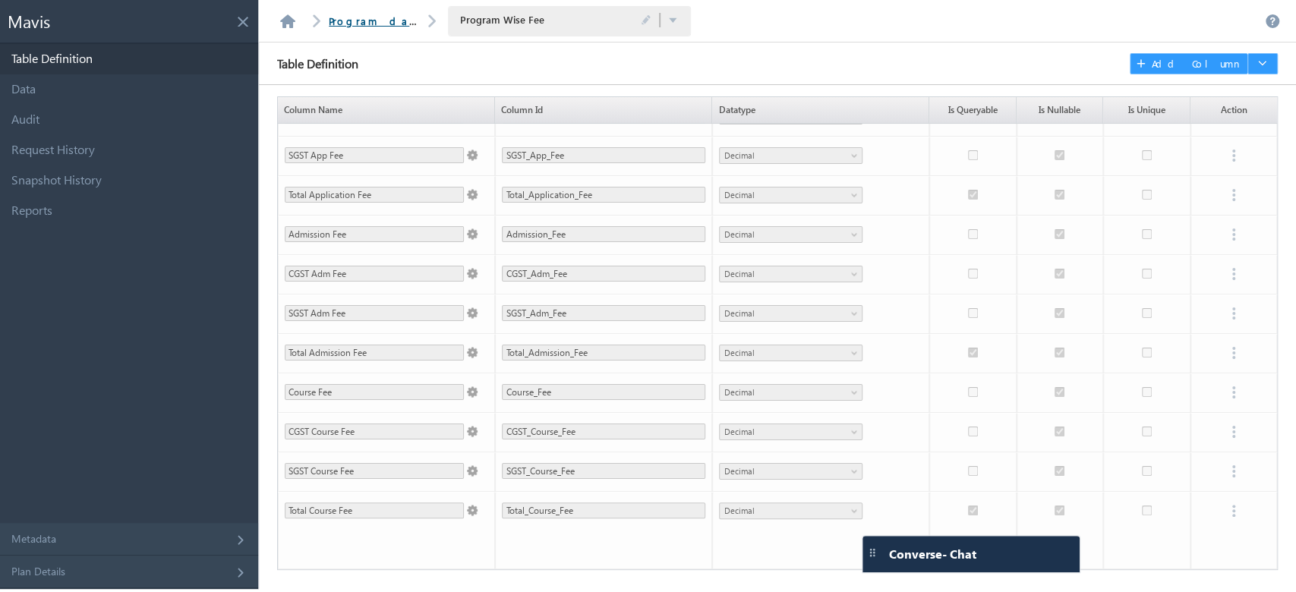
click at [381, 20] on link "Program database" at bounding box center [397, 20] width 137 height 13
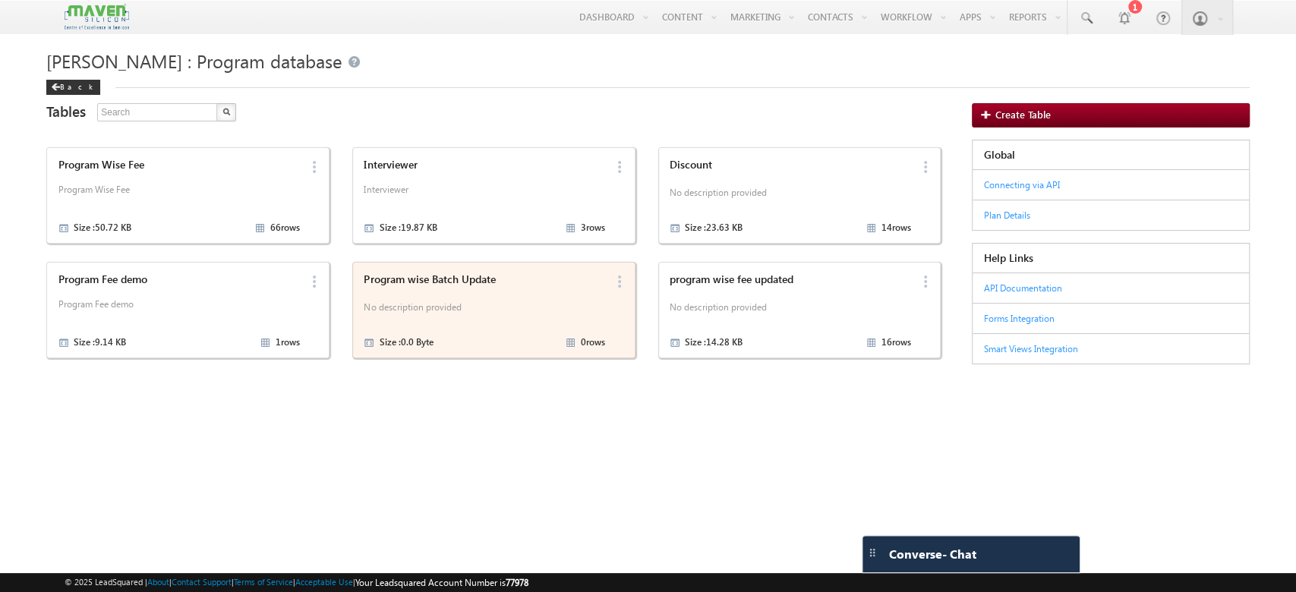
click at [484, 309] on p "No description provided" at bounding box center [484, 309] width 241 height 23
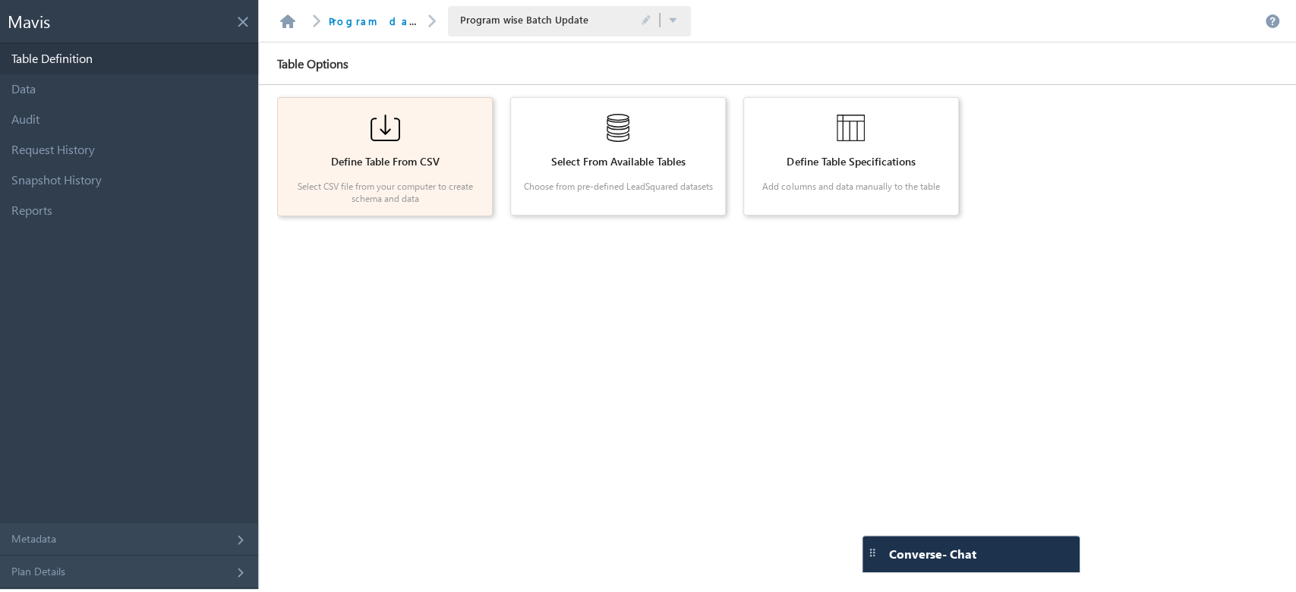
click at [388, 184] on p "Select CSV file from your computer to create schema and data" at bounding box center [385, 193] width 192 height 24
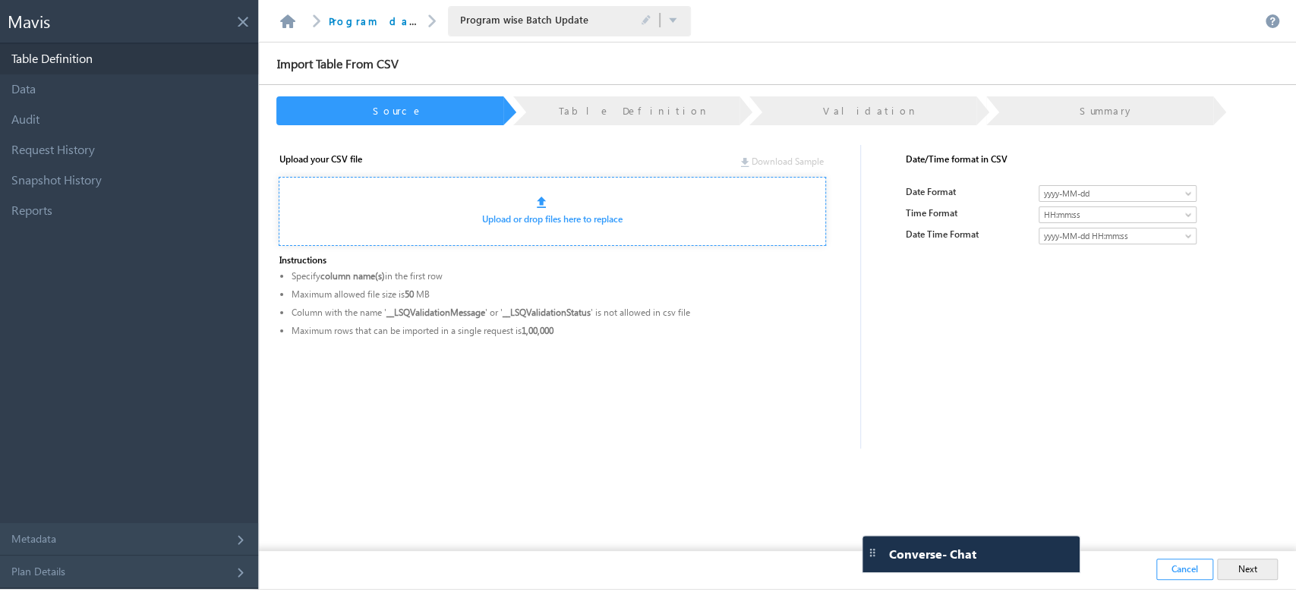
click at [541, 218] on link "Upload or drop files here to replace" at bounding box center [552, 218] width 140 height 11
